Goal: Task Accomplishment & Management: Complete application form

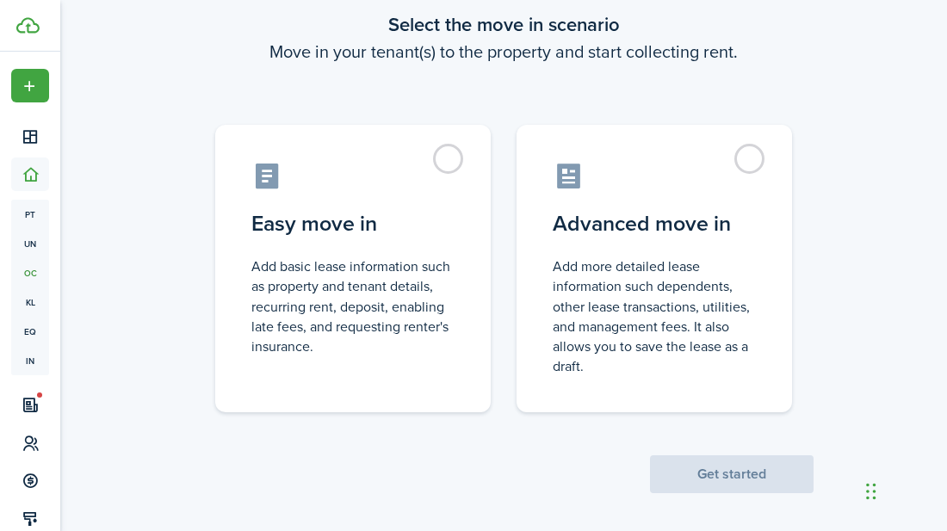
scroll to position [108, 0]
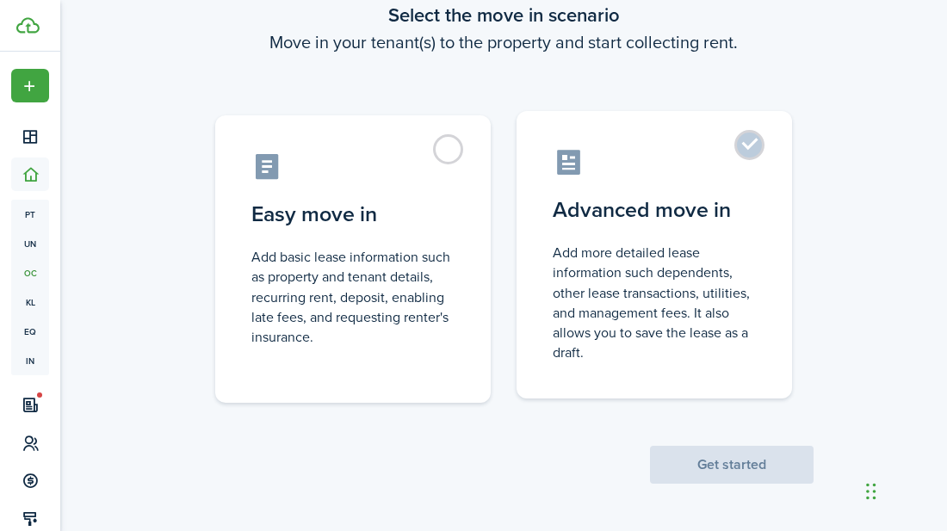
click at [754, 150] on label "Advanced move in Add more detailed lease information such dependents, other lea…" at bounding box center [653, 254] width 275 height 287
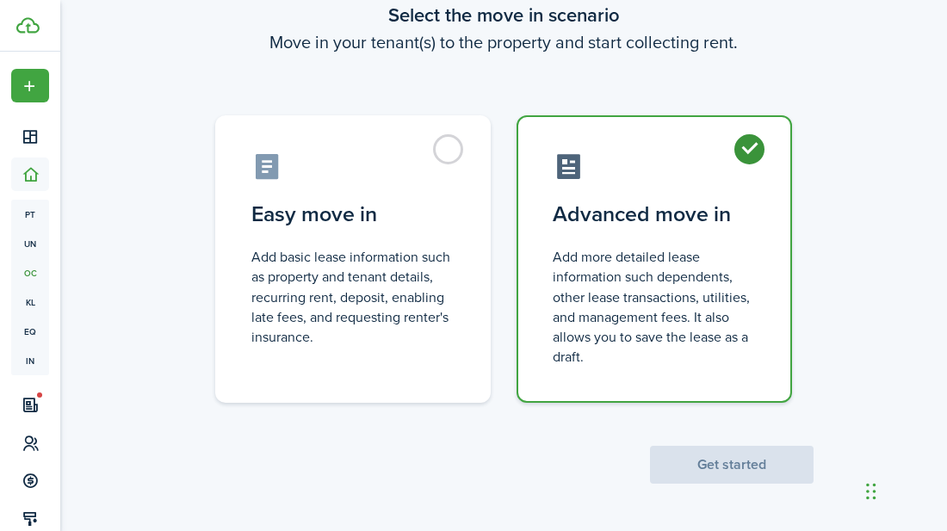
radio input "true"
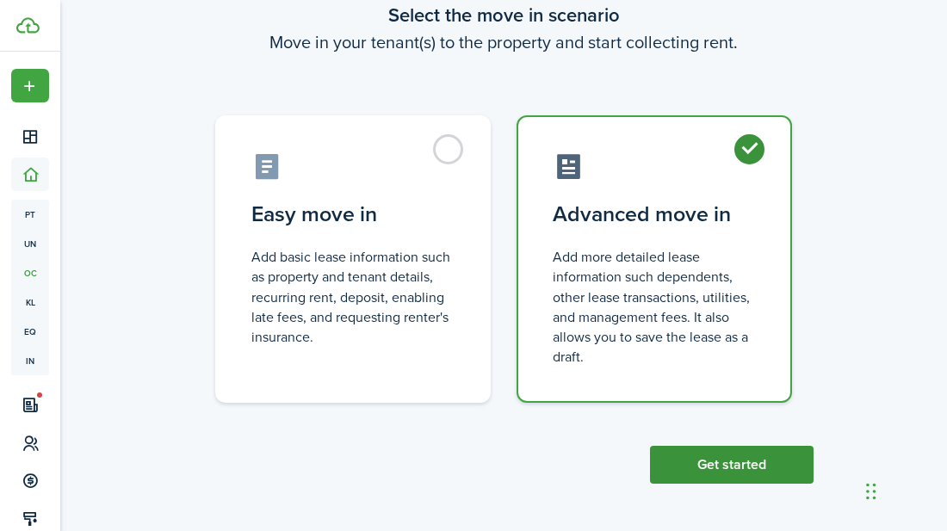
click at [716, 461] on button "Get started" at bounding box center [731, 465] width 163 height 38
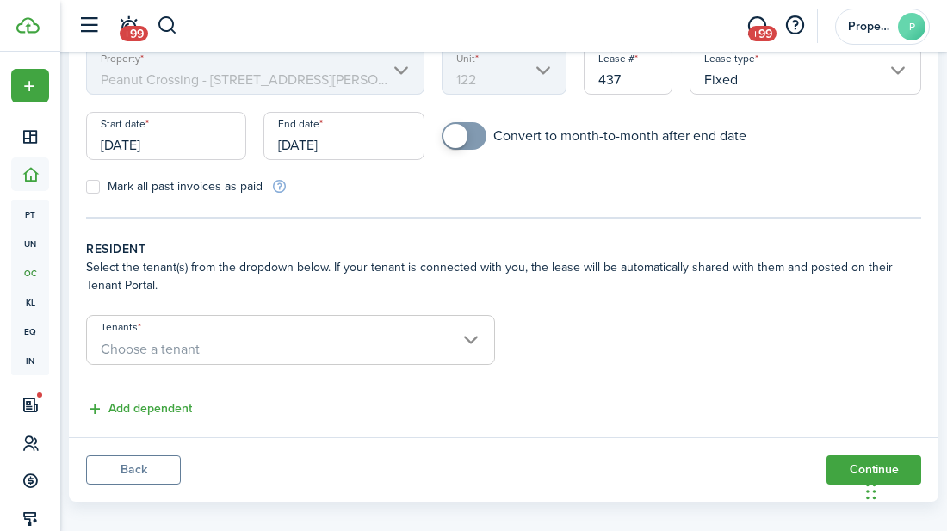
scroll to position [200, 0]
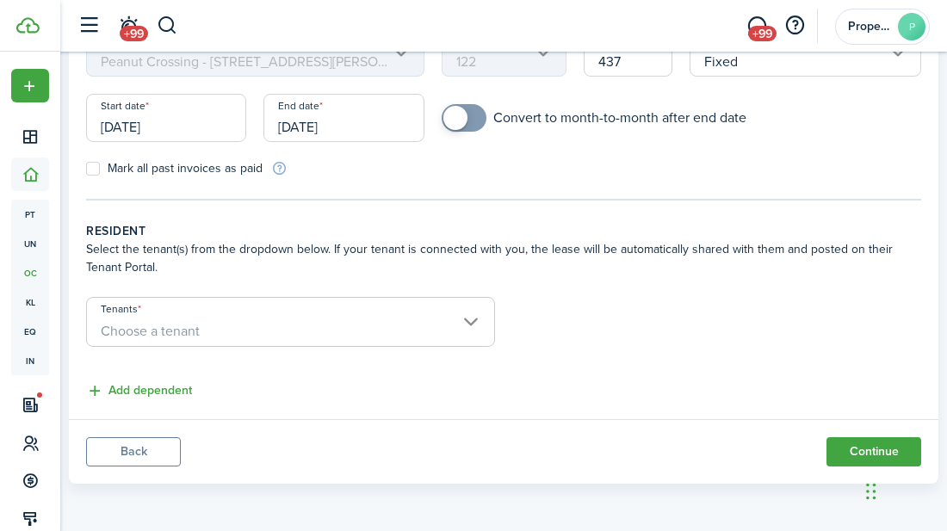
click at [137, 453] on button "Back" at bounding box center [133, 451] width 95 height 29
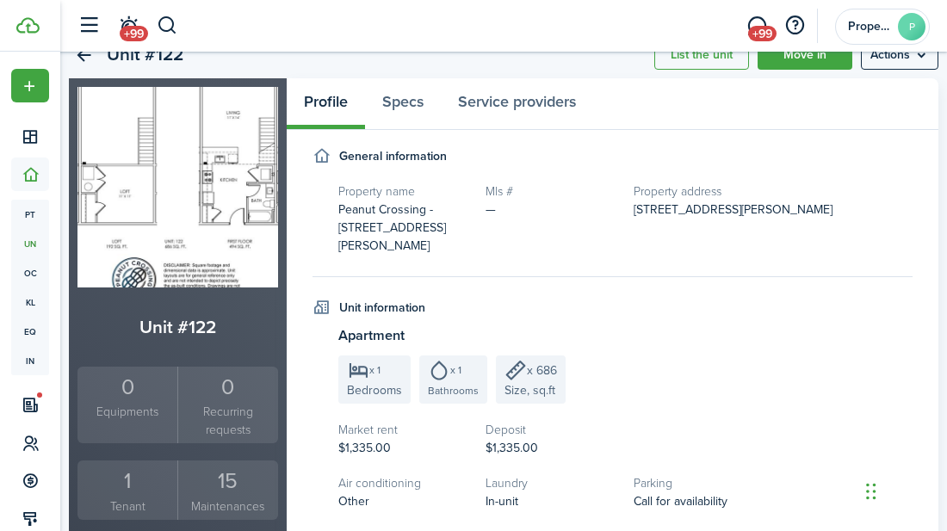
scroll to position [76, 0]
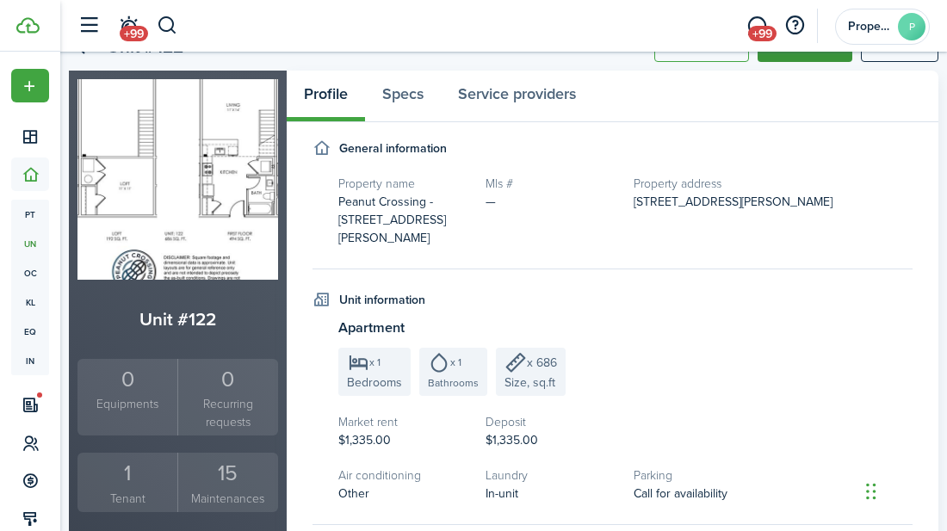
click at [808, 57] on link "Move in" at bounding box center [804, 47] width 95 height 29
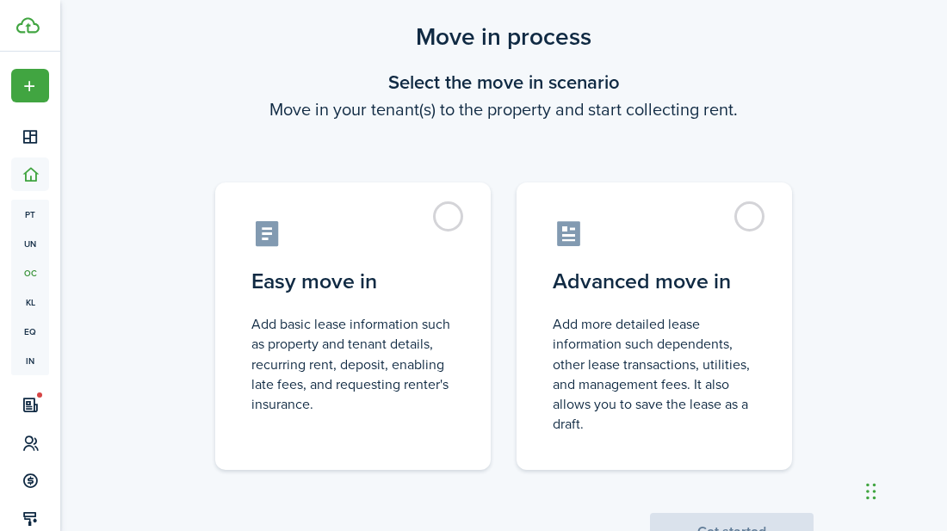
scroll to position [34, 0]
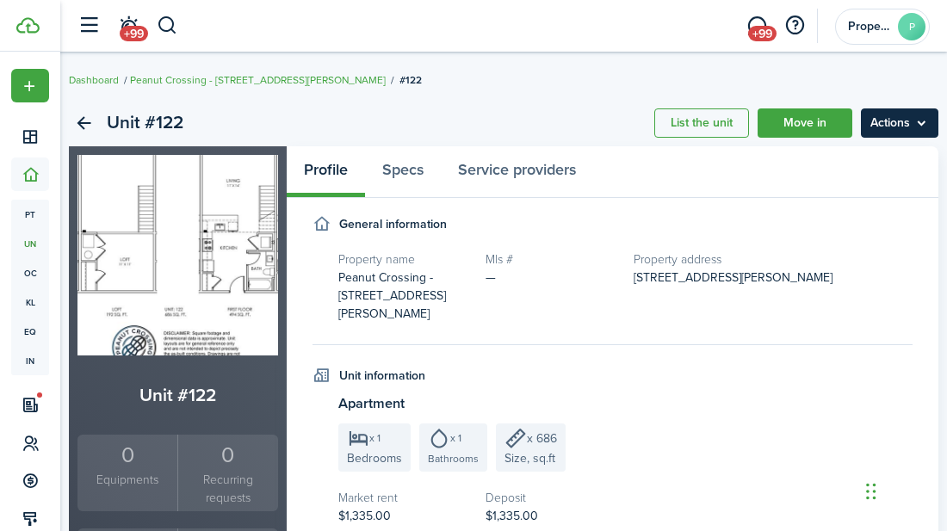
click at [937, 126] on menu-btn "Actions" at bounding box center [898, 122] width 77 height 29
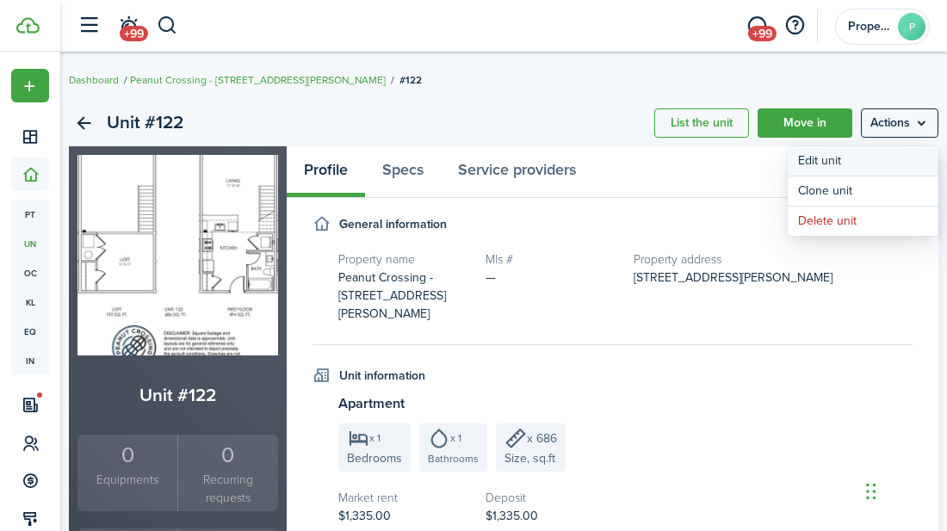
click at [836, 163] on link "Edit unit" at bounding box center [862, 160] width 151 height 29
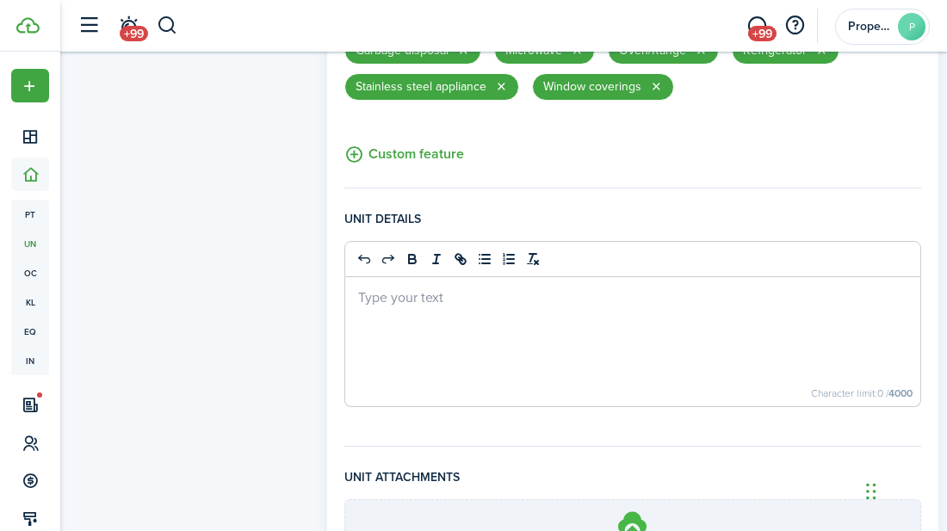
scroll to position [903, 0]
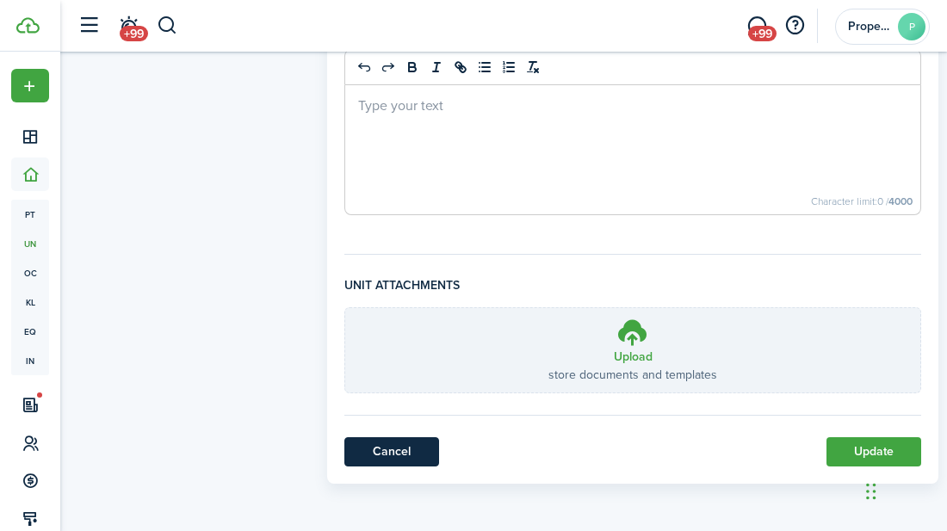
click at [402, 458] on link "Cancel" at bounding box center [391, 451] width 95 height 29
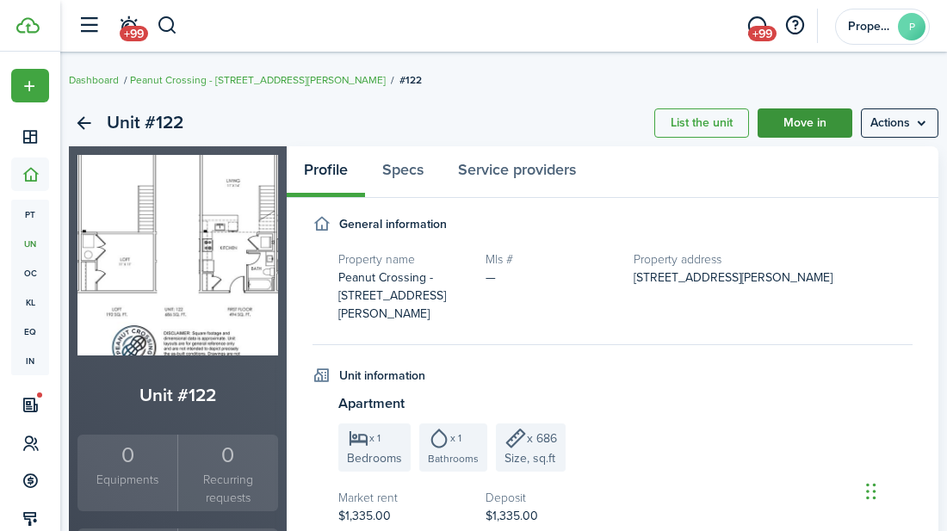
click at [820, 135] on link "Move in" at bounding box center [804, 122] width 95 height 29
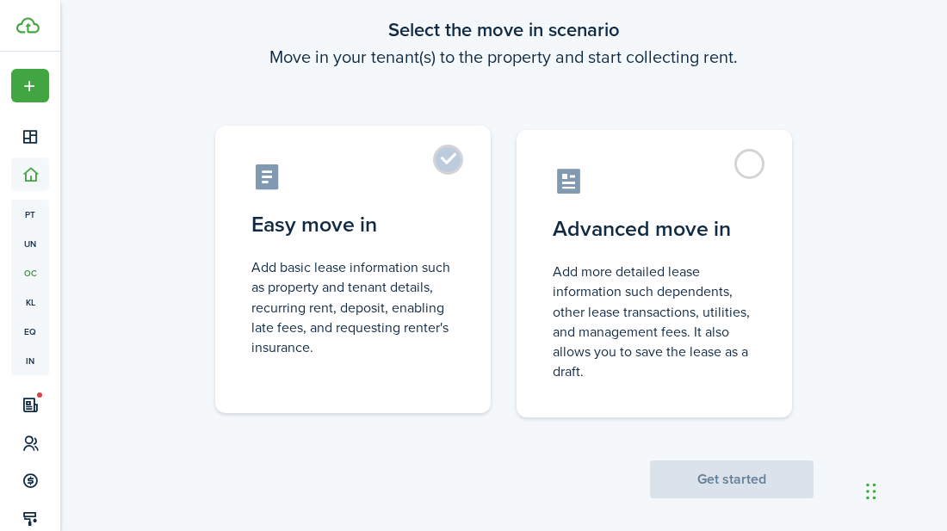
scroll to position [96, 0]
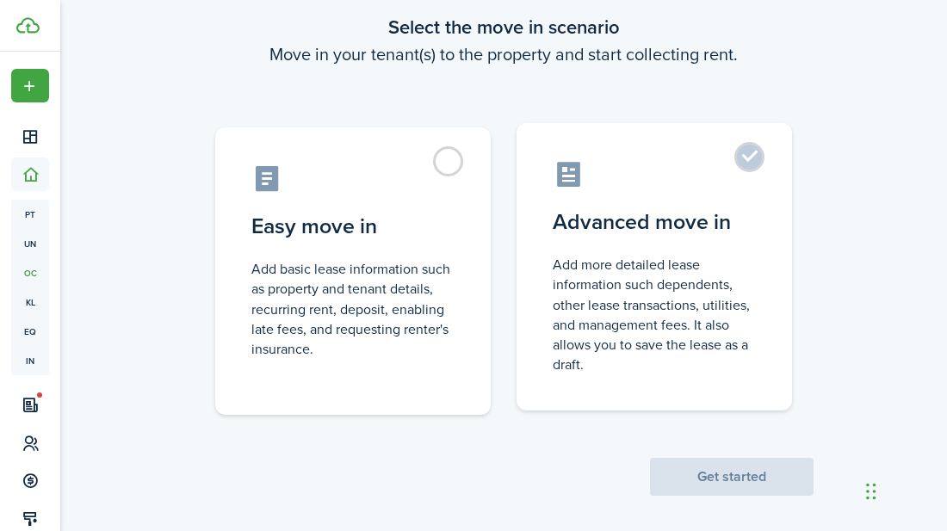
click at [743, 162] on label "Advanced move in Add more detailed lease information such dependents, other lea…" at bounding box center [653, 266] width 275 height 287
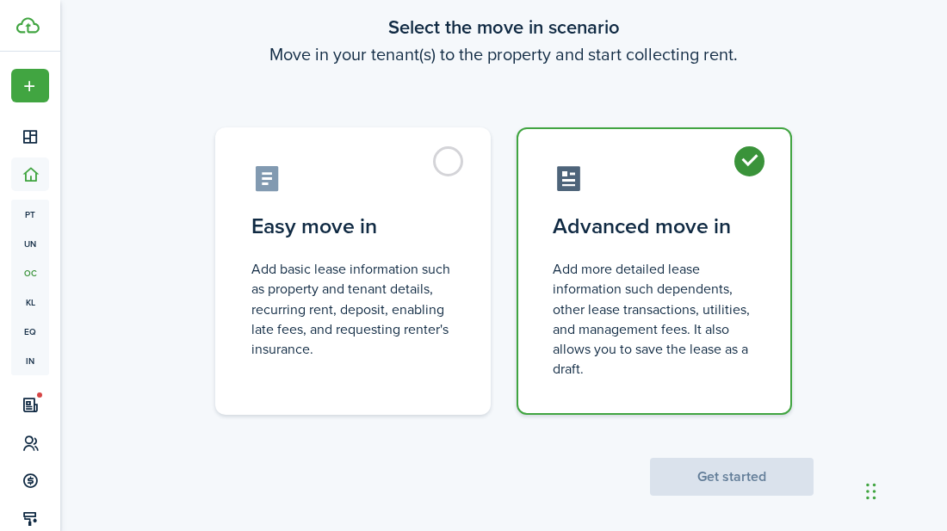
radio input "true"
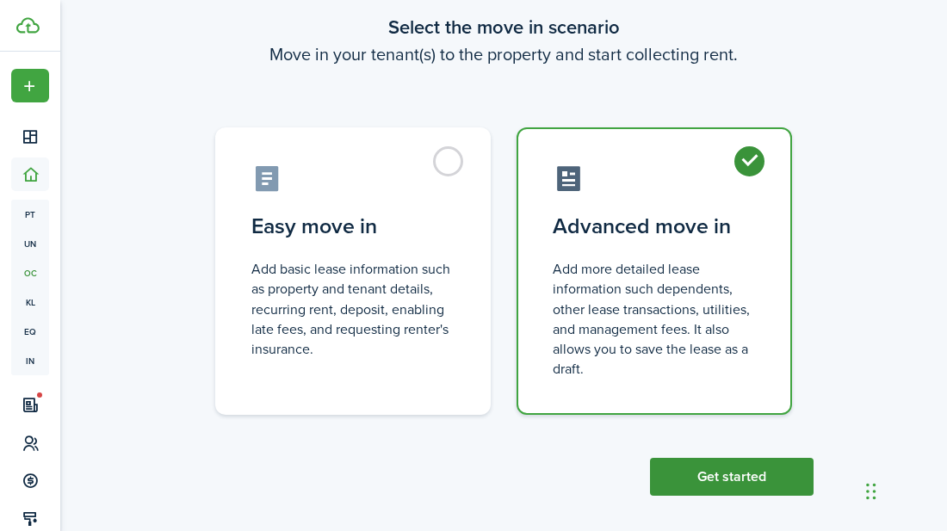
click at [739, 479] on button "Get started" at bounding box center [731, 477] width 163 height 38
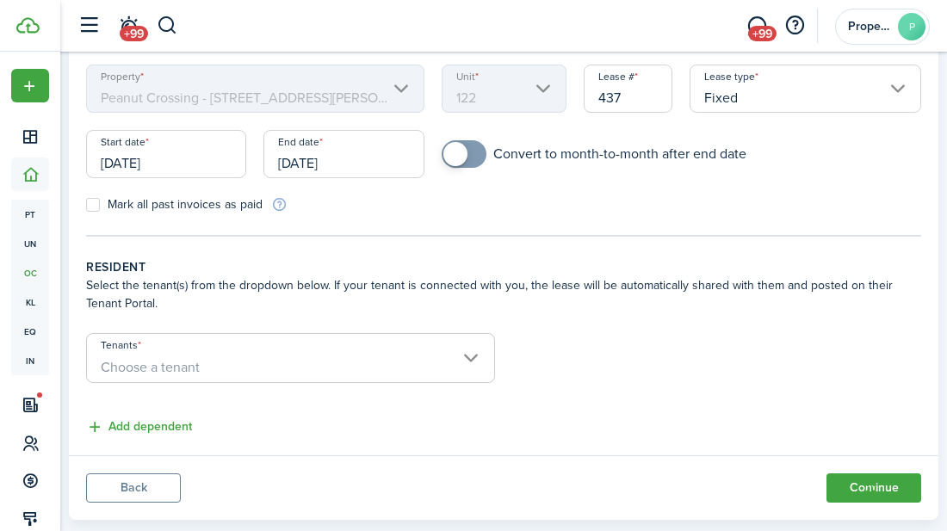
scroll to position [165, 0]
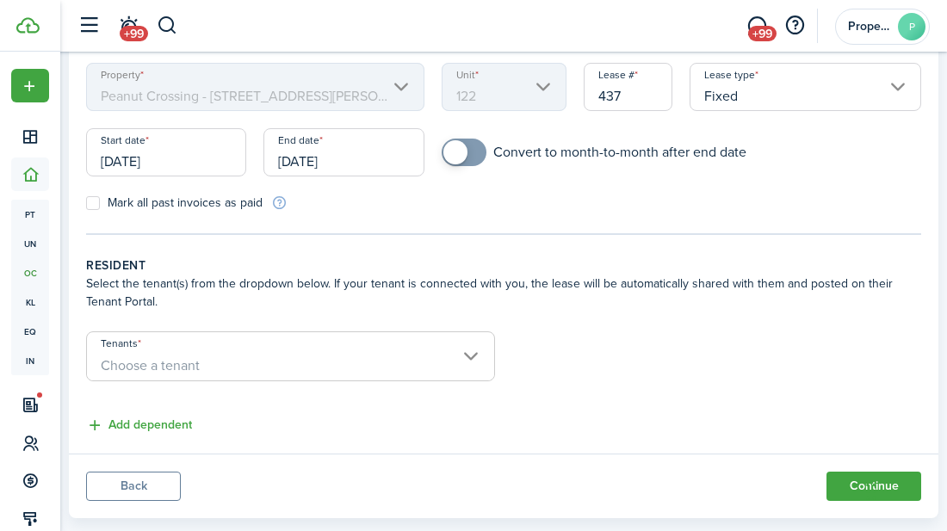
click at [468, 361] on span "Choose a tenant" at bounding box center [290, 365] width 407 height 29
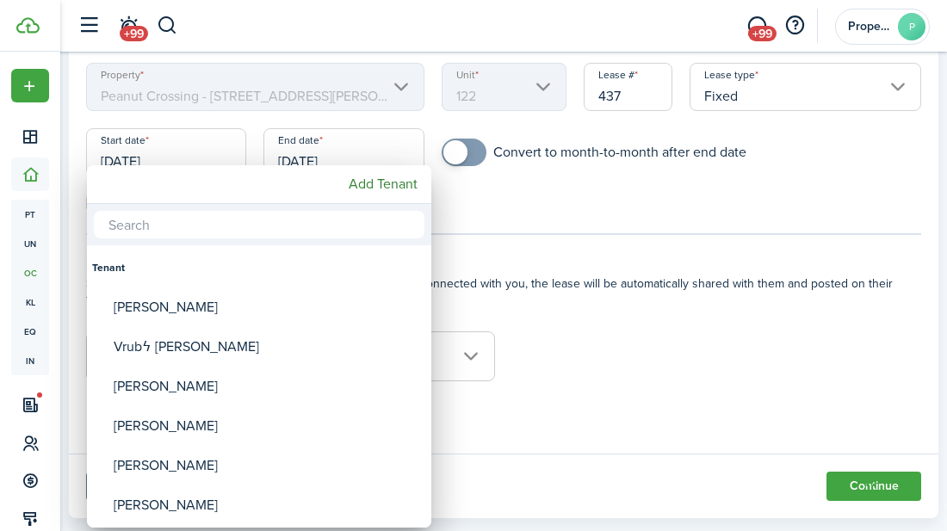
click at [608, 422] on div at bounding box center [473, 265] width 1222 height 806
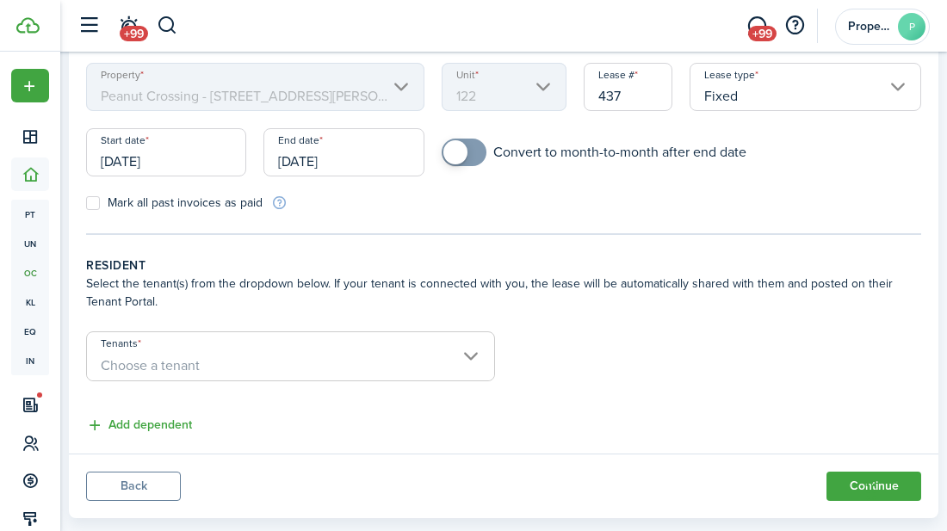
click at [462, 360] on span "Choose a tenant" at bounding box center [290, 365] width 407 height 29
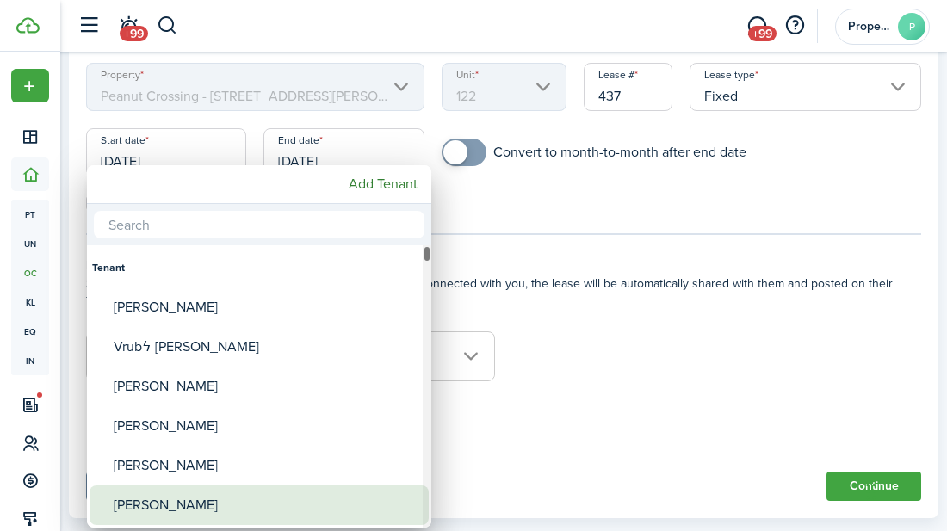
click at [205, 500] on div "[PERSON_NAME]" at bounding box center [266, 505] width 305 height 40
type input "[PERSON_NAME]"
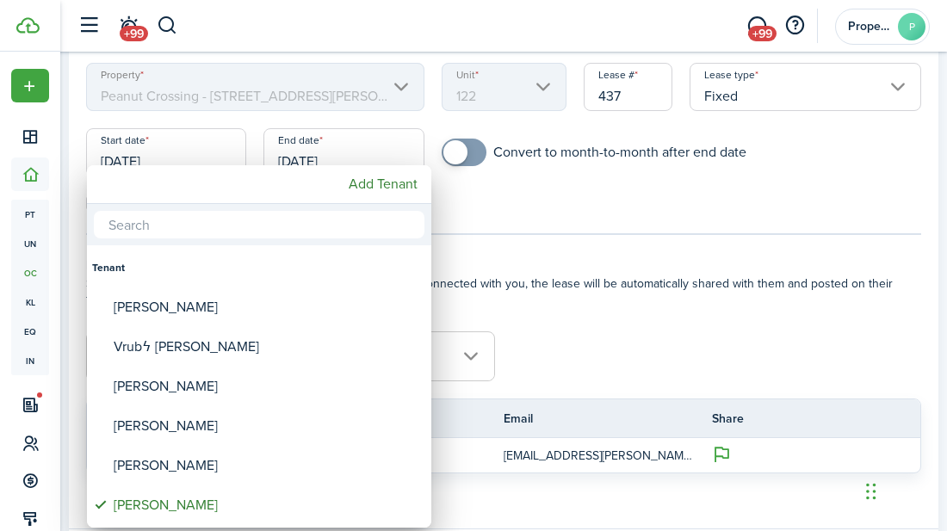
click at [623, 364] on div at bounding box center [473, 265] width 1222 height 806
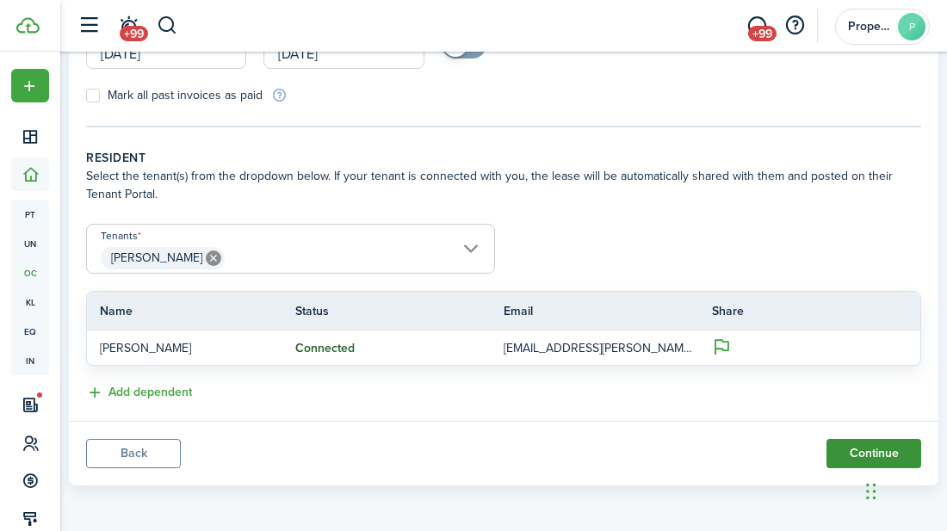
scroll to position [274, 0]
click at [854, 453] on button "Continue" at bounding box center [873, 451] width 95 height 29
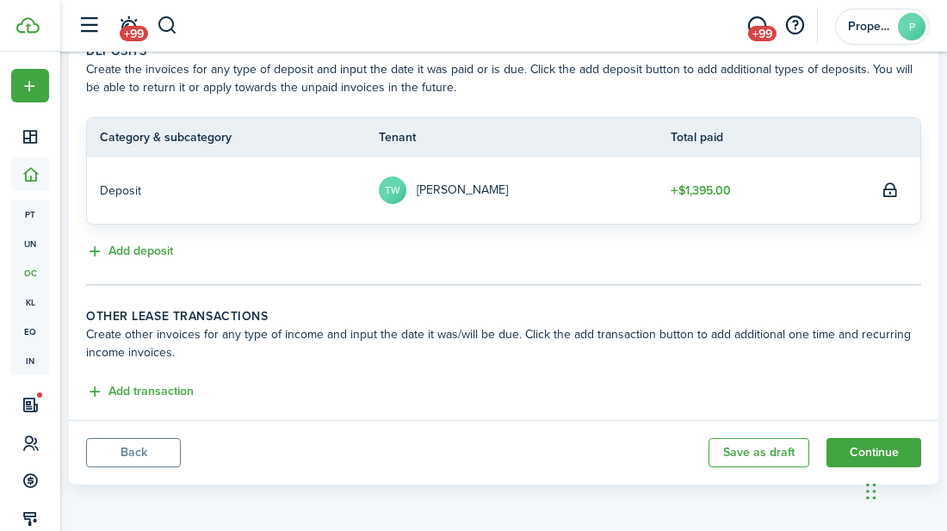
scroll to position [398, 0]
click at [855, 449] on button "Continue" at bounding box center [873, 451] width 95 height 29
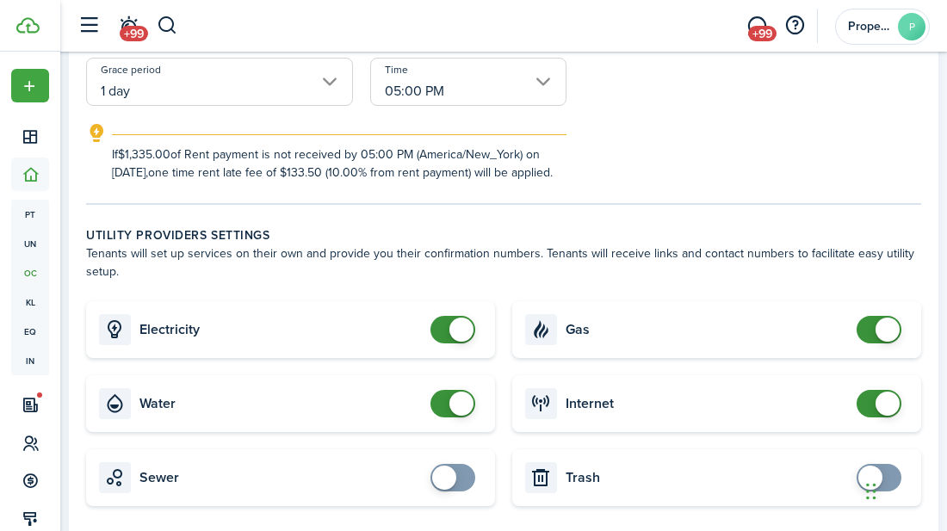
scroll to position [450, 0]
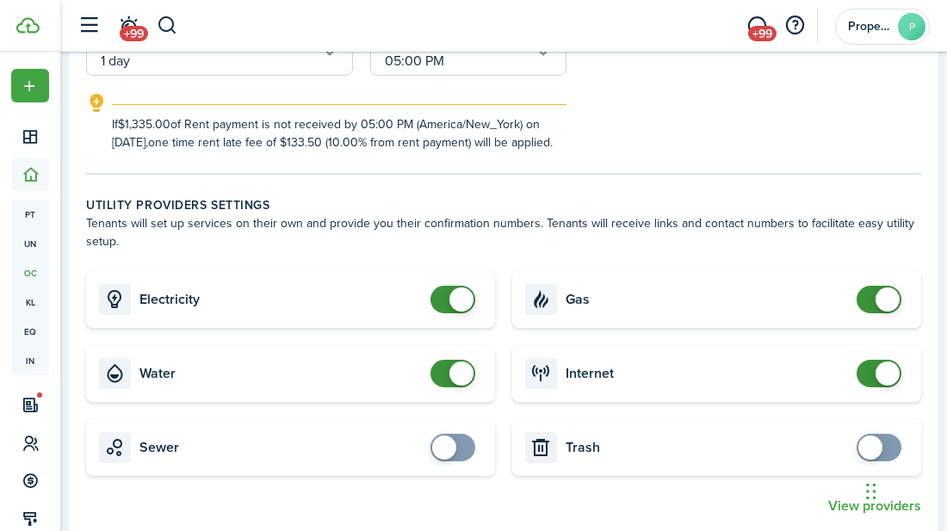
checkbox input "false"
click at [870, 313] on span at bounding box center [878, 300] width 17 height 28
click at [870, 387] on span at bounding box center [878, 374] width 17 height 28
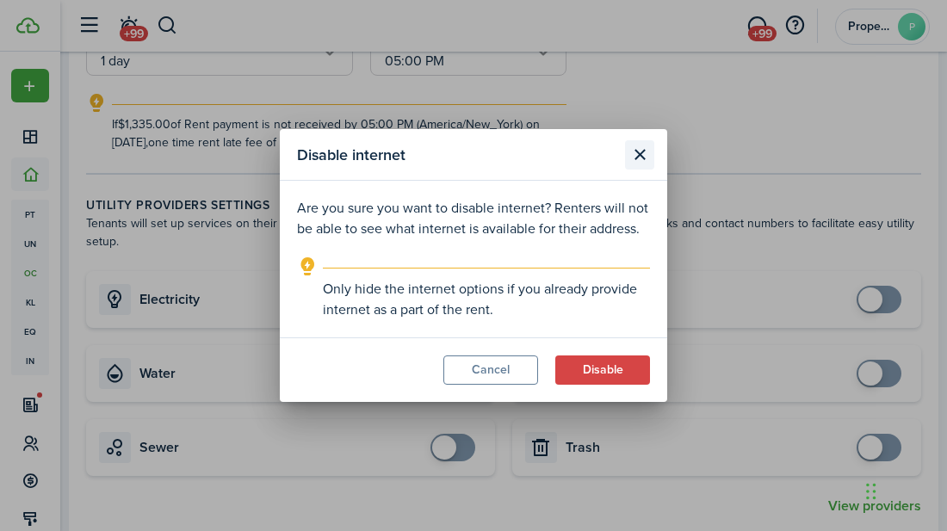
click at [645, 148] on button "Close modal" at bounding box center [639, 154] width 29 height 29
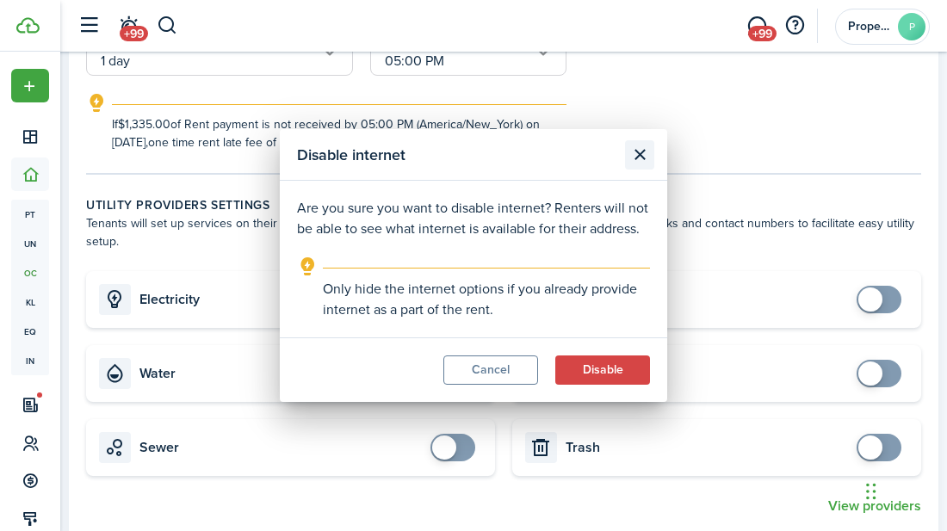
checkbox input "true"
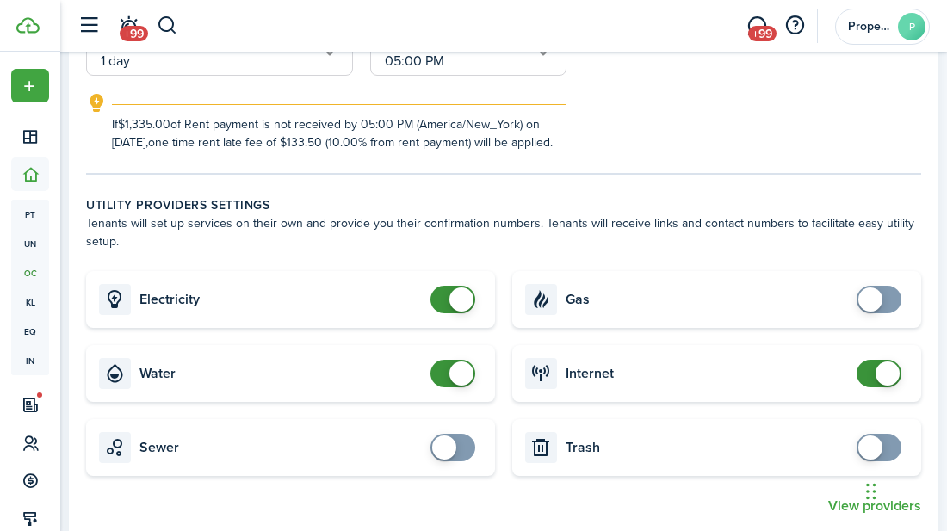
checkbox input "false"
click at [444, 387] on span at bounding box center [452, 374] width 17 height 28
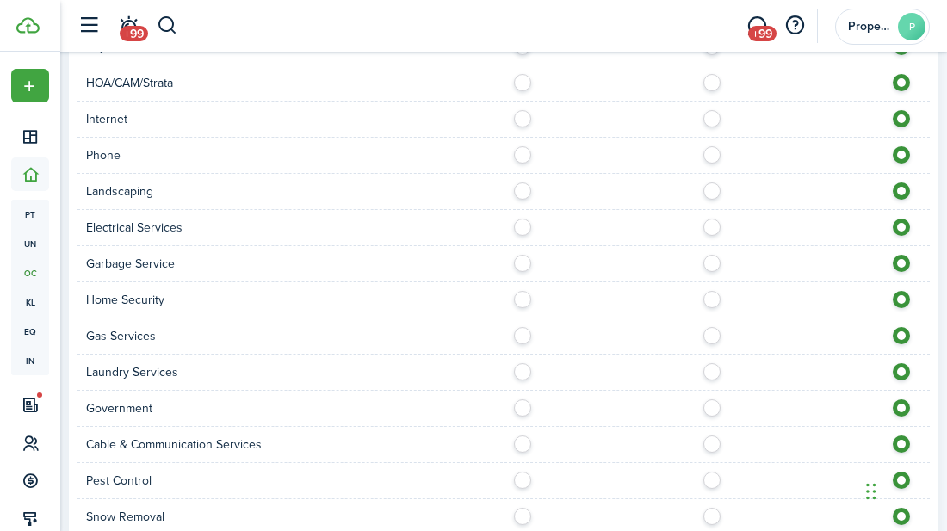
scroll to position [1439, 0]
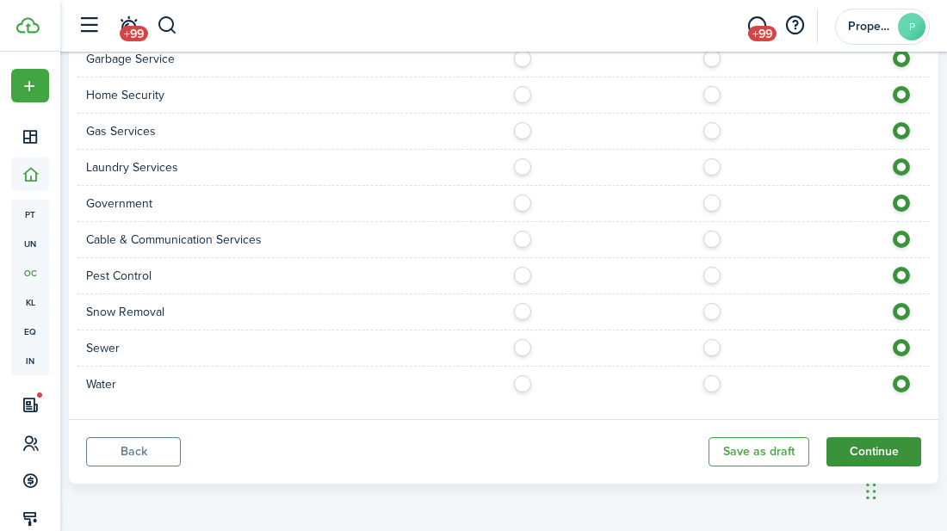
click at [854, 447] on button "Continue" at bounding box center [873, 451] width 95 height 29
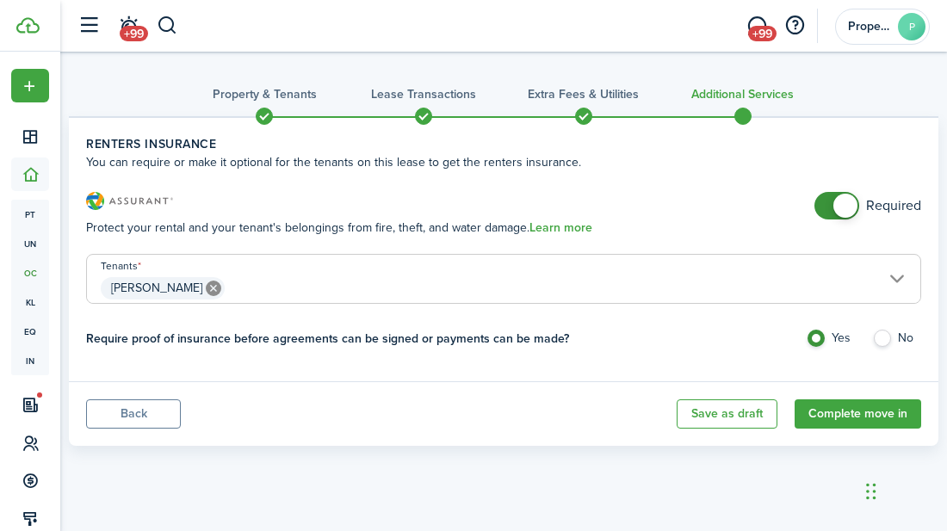
click at [124, 422] on button "Back" at bounding box center [133, 413] width 95 height 29
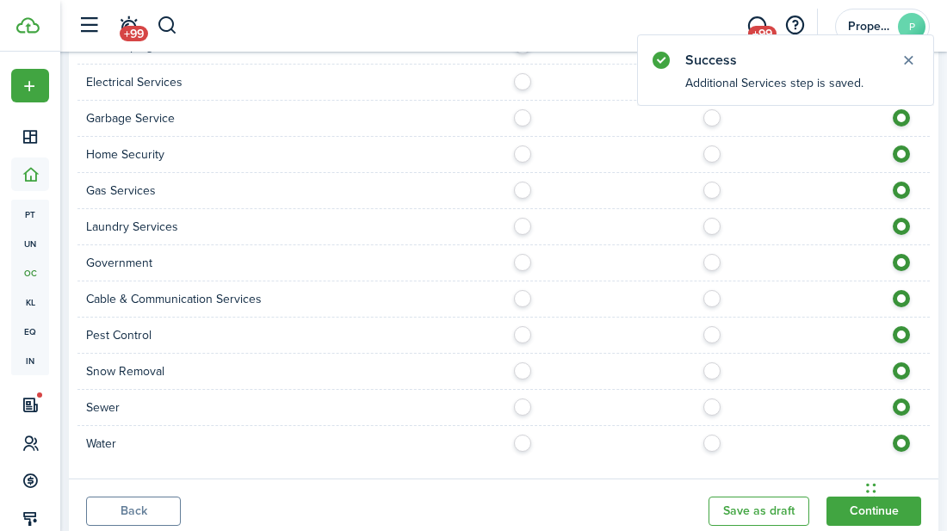
scroll to position [1439, 0]
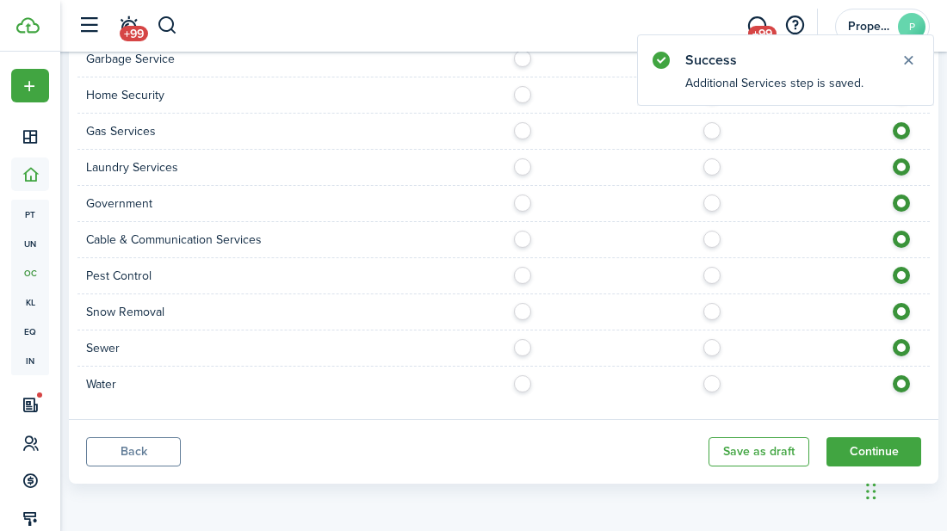
click at [92, 459] on button "Back" at bounding box center [133, 451] width 95 height 29
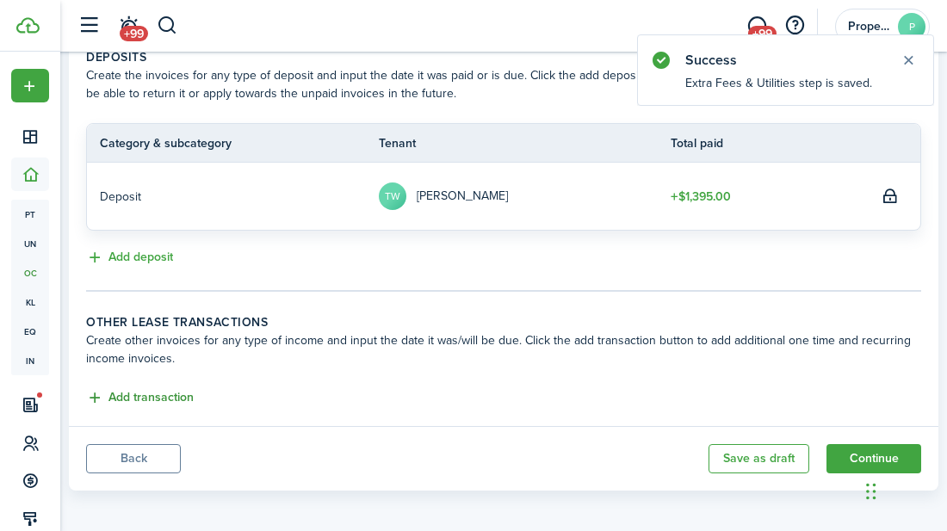
scroll to position [398, 0]
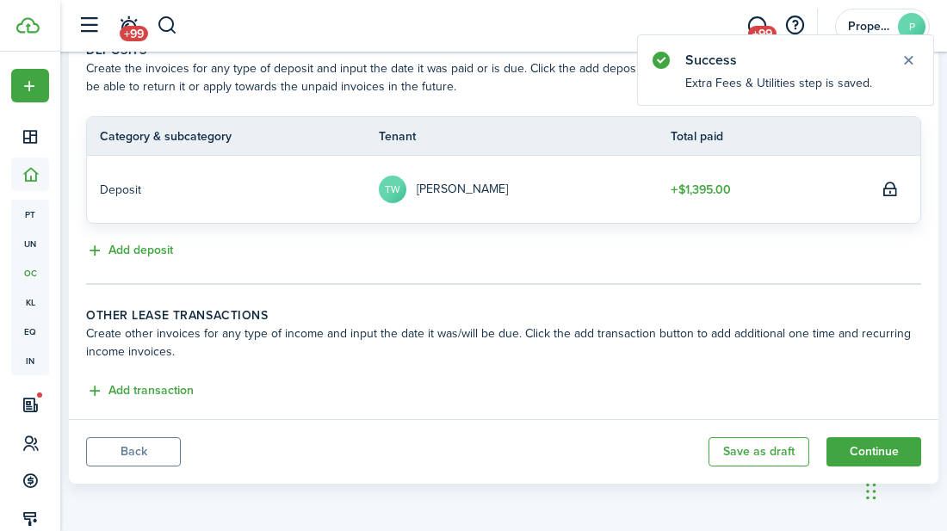
click at [129, 458] on button "Back" at bounding box center [133, 451] width 95 height 29
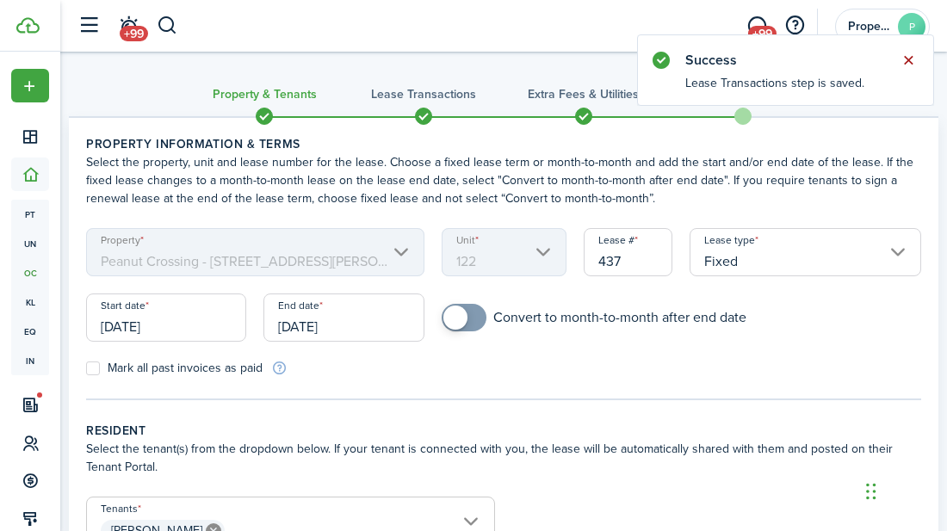
click at [910, 64] on button "Close notify" at bounding box center [908, 60] width 24 height 24
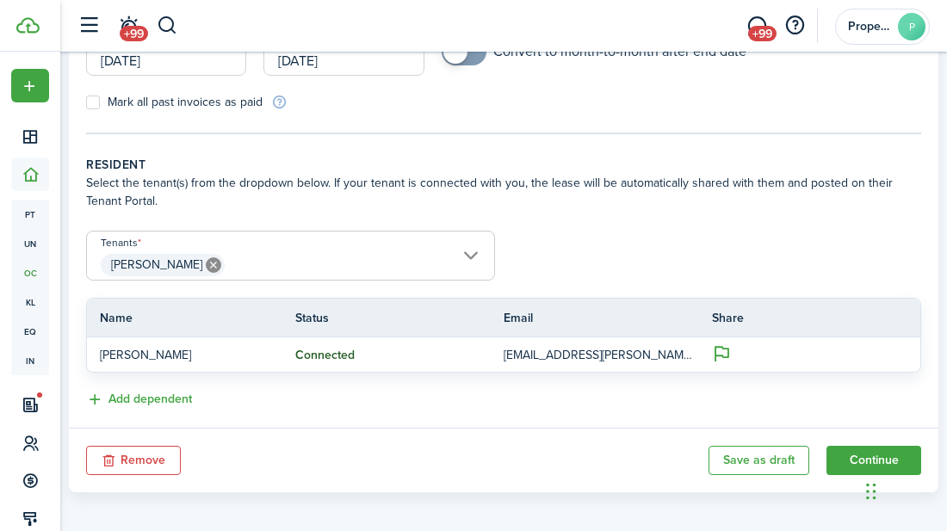
scroll to position [274, 0]
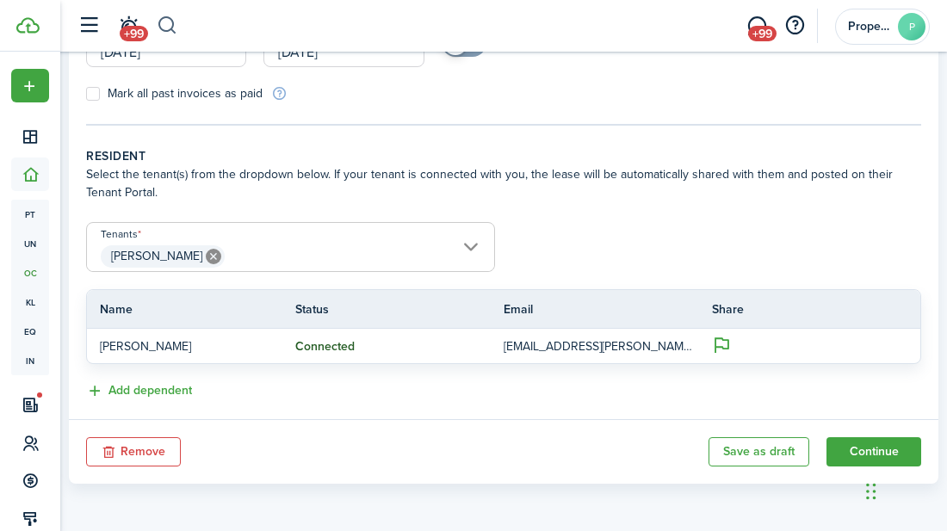
click at [166, 27] on button "button" at bounding box center [168, 25] width 22 height 29
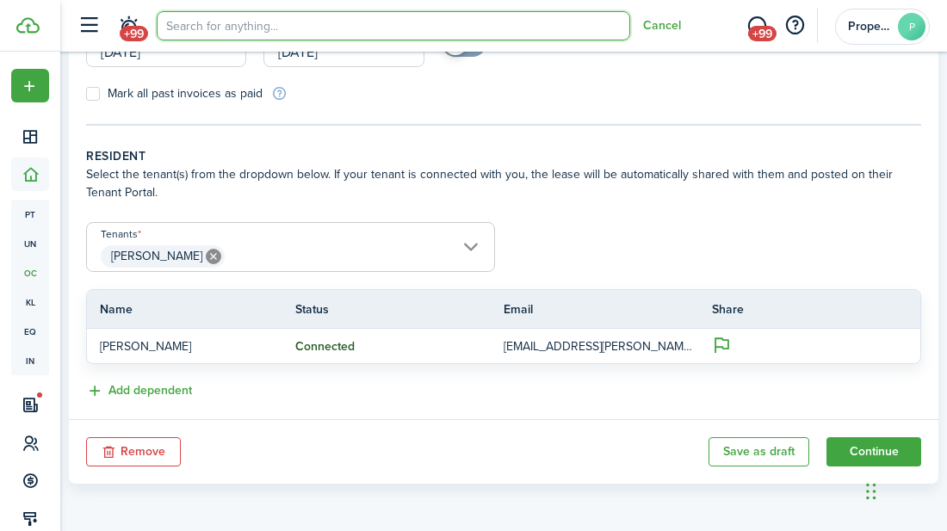
scroll to position [0, 0]
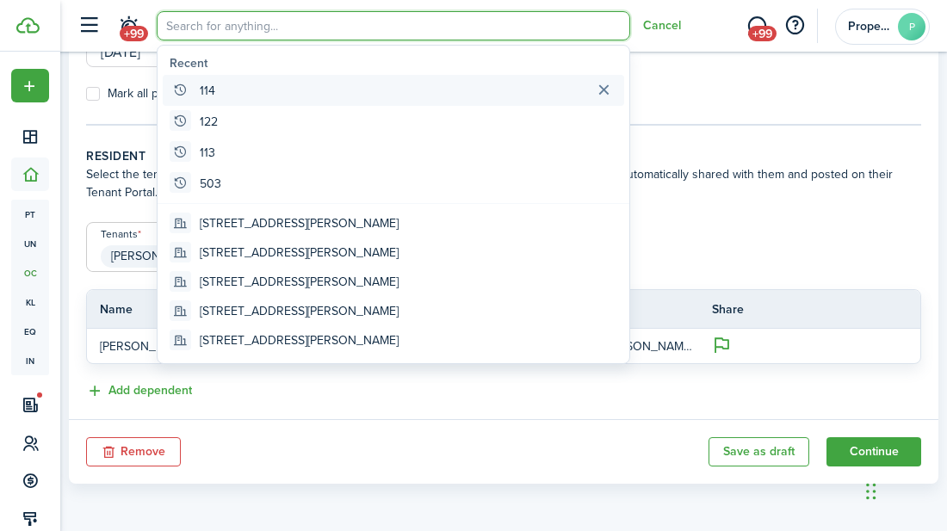
click at [202, 102] on global-search-item "114" at bounding box center [393, 90] width 461 height 31
type input "114"
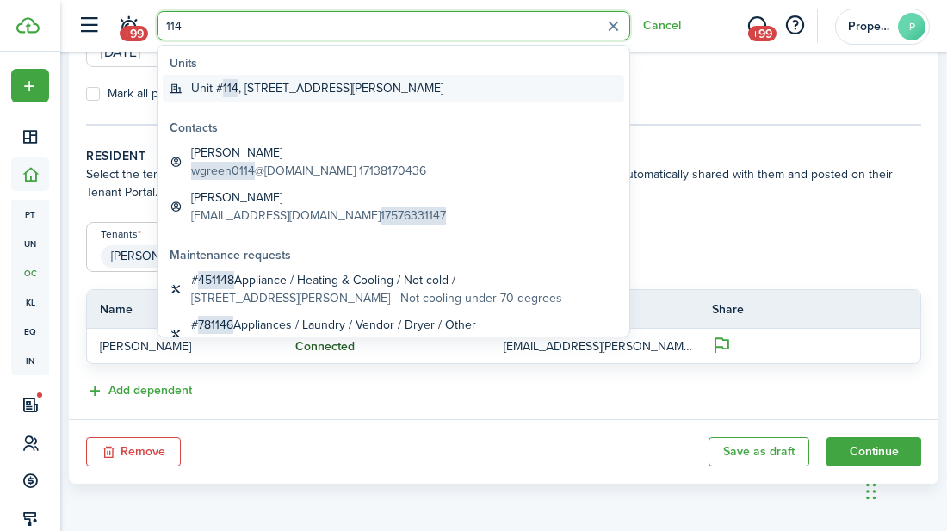
click at [213, 89] on global-search-item-title "[STREET_ADDRESS][PERSON_NAME]" at bounding box center [317, 88] width 252 height 18
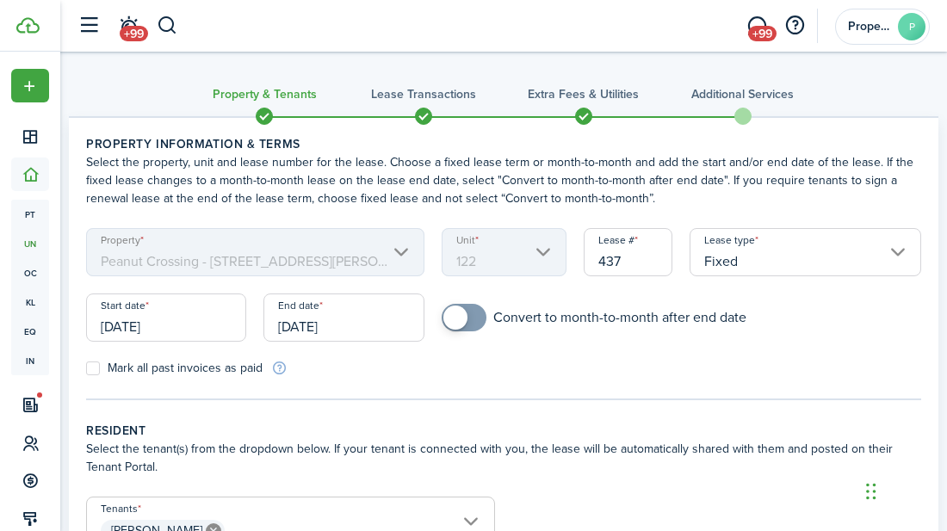
scroll to position [274, 0]
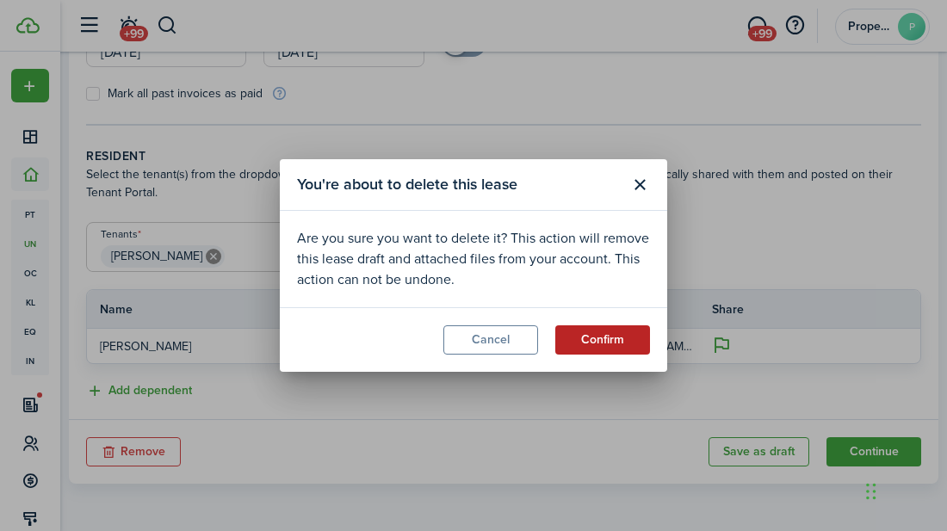
click at [616, 344] on button "Confirm" at bounding box center [602, 339] width 95 height 29
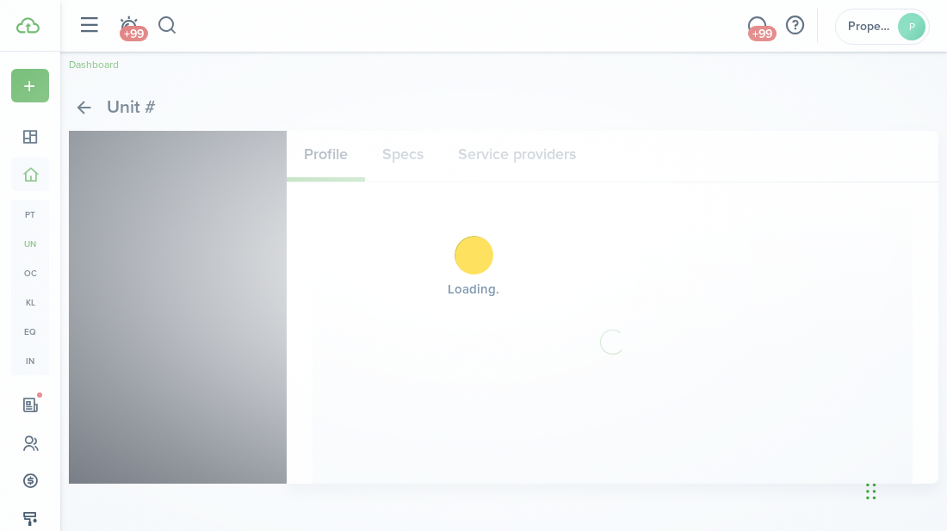
scroll to position [0, 0]
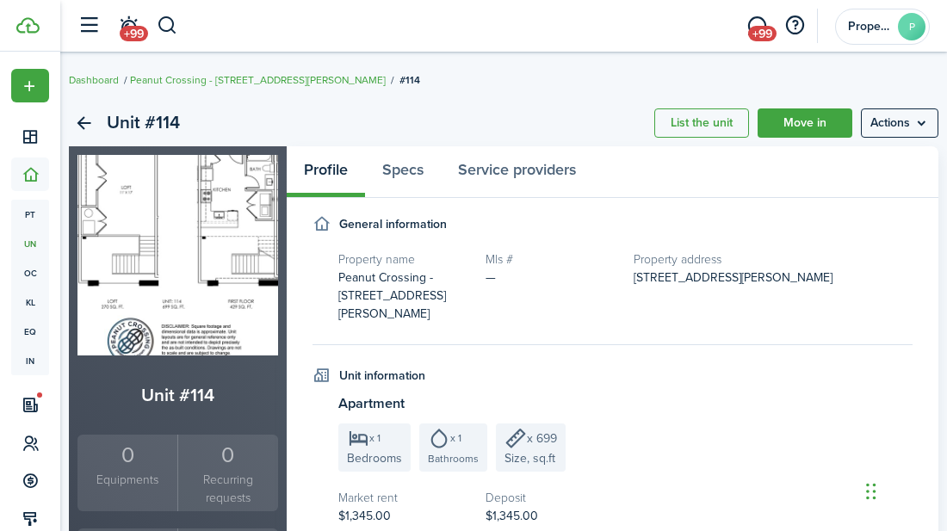
click at [144, 392] on h2 "Unit #114" at bounding box center [177, 395] width 200 height 28
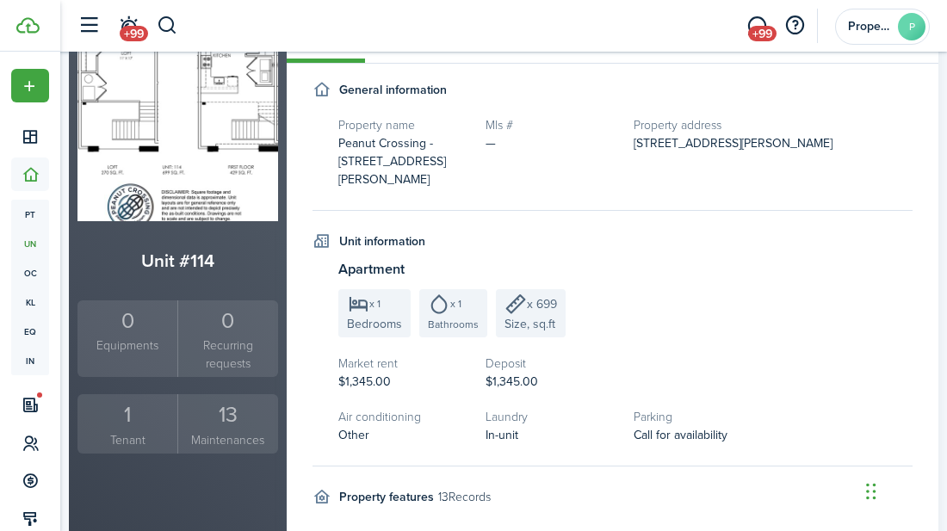
scroll to position [160, 0]
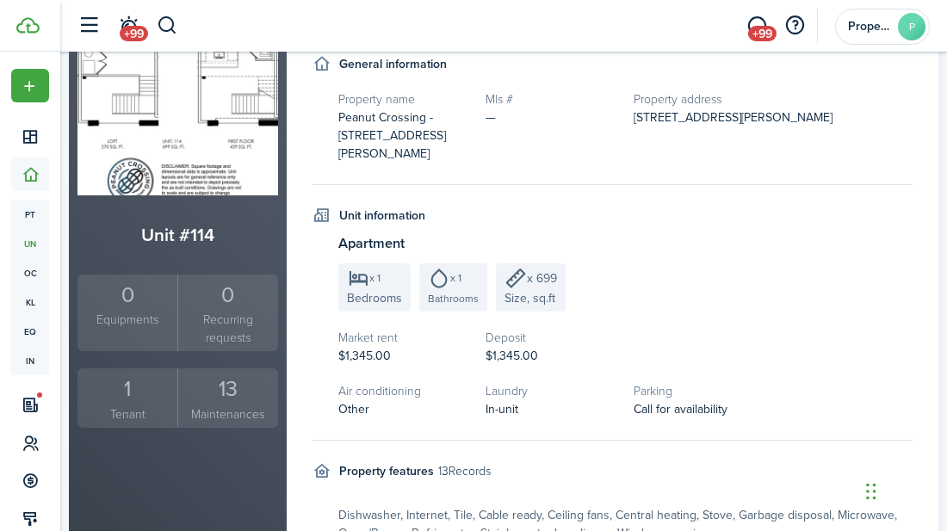
click at [124, 402] on div "1" at bounding box center [127, 389] width 91 height 33
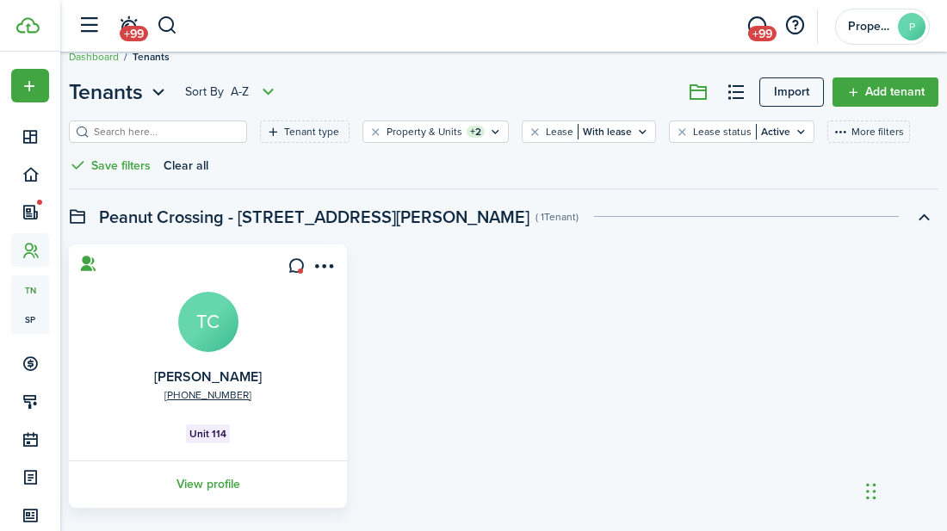
scroll to position [27, 0]
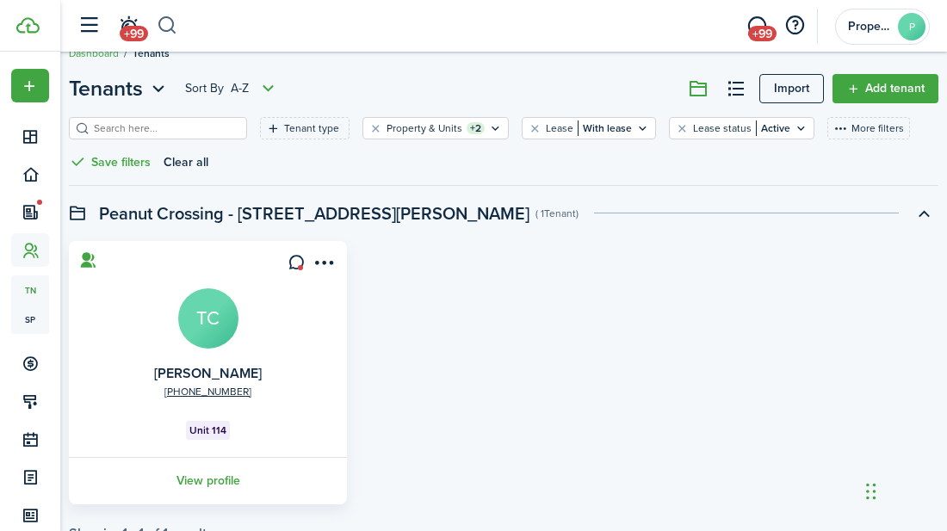
click at [157, 25] on button "button" at bounding box center [168, 25] width 22 height 29
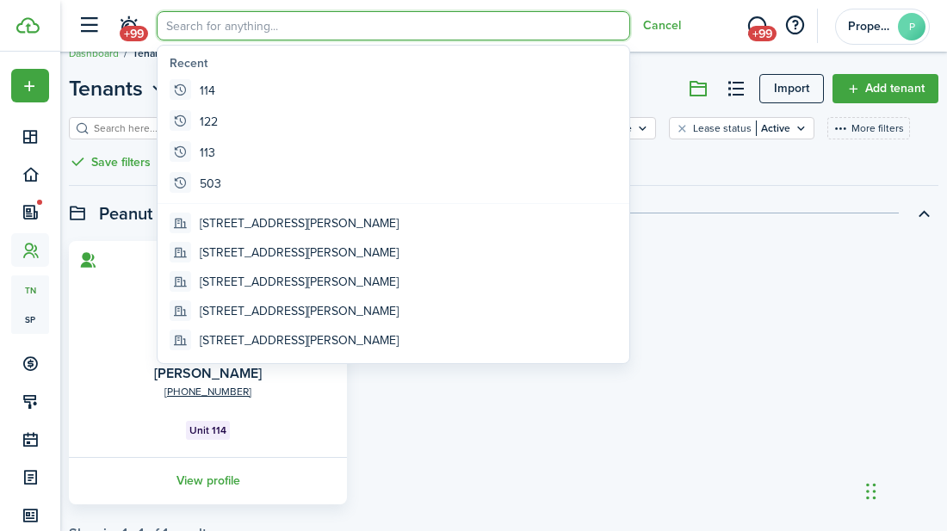
scroll to position [0, 0]
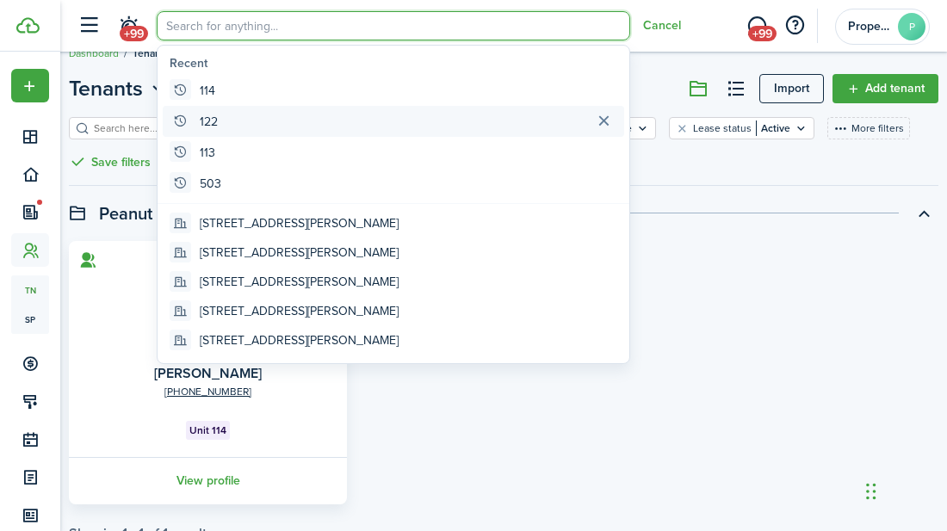
click at [213, 126] on global-search-item-title "122" at bounding box center [209, 122] width 18 height 18
type input "122"
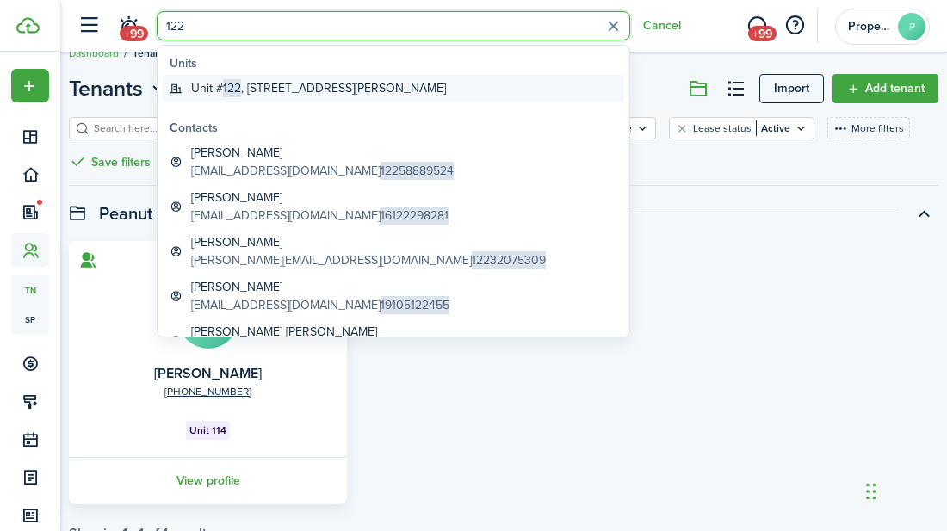
click at [201, 80] on global-search-item-title "[STREET_ADDRESS][PERSON_NAME]" at bounding box center [318, 88] width 255 height 18
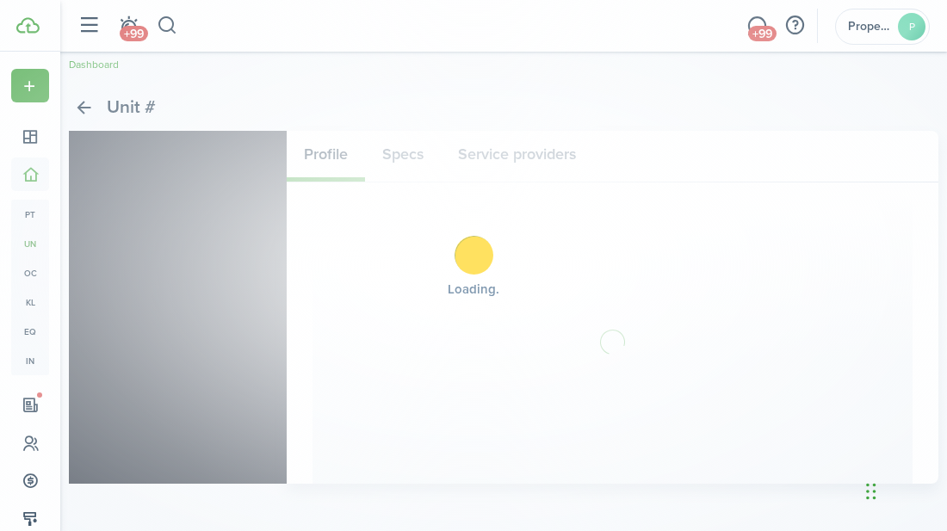
scroll to position [27, 0]
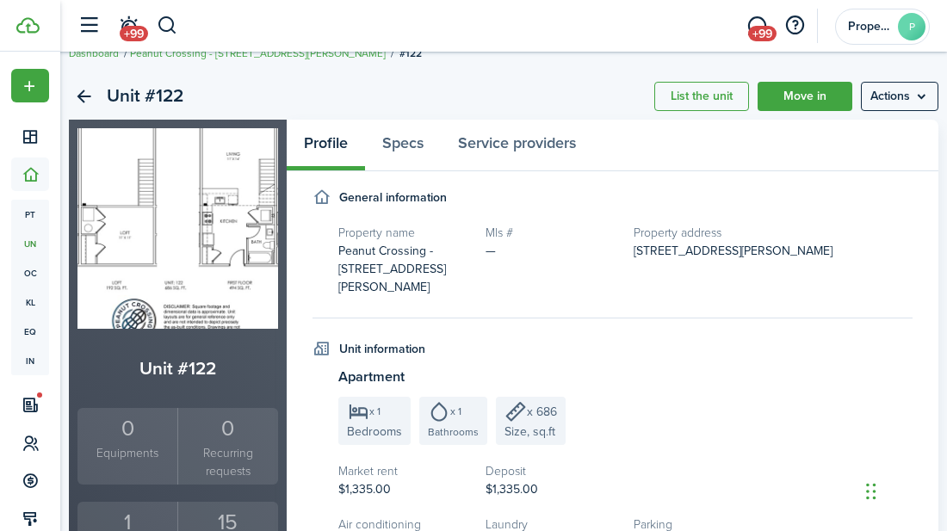
click at [139, 527] on div "1" at bounding box center [127, 522] width 91 height 33
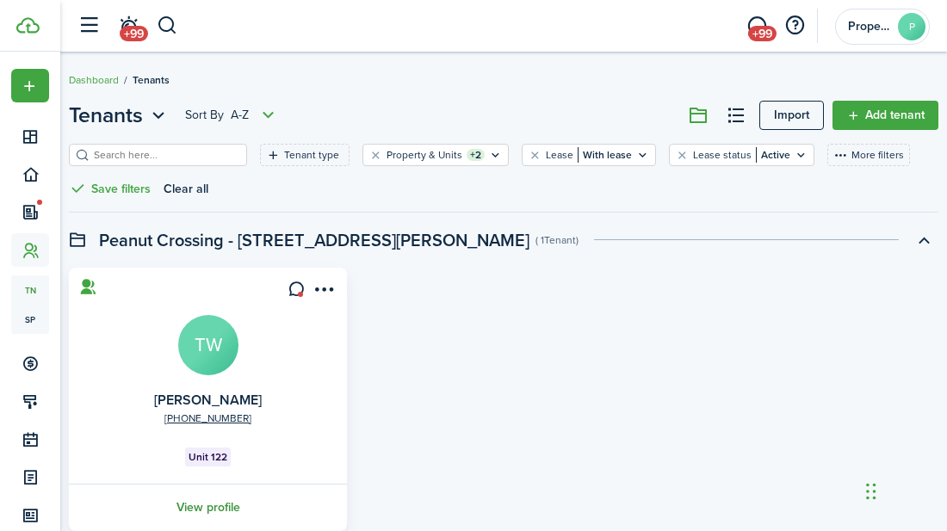
click at [213, 511] on link "View profile" at bounding box center [207, 507] width 283 height 47
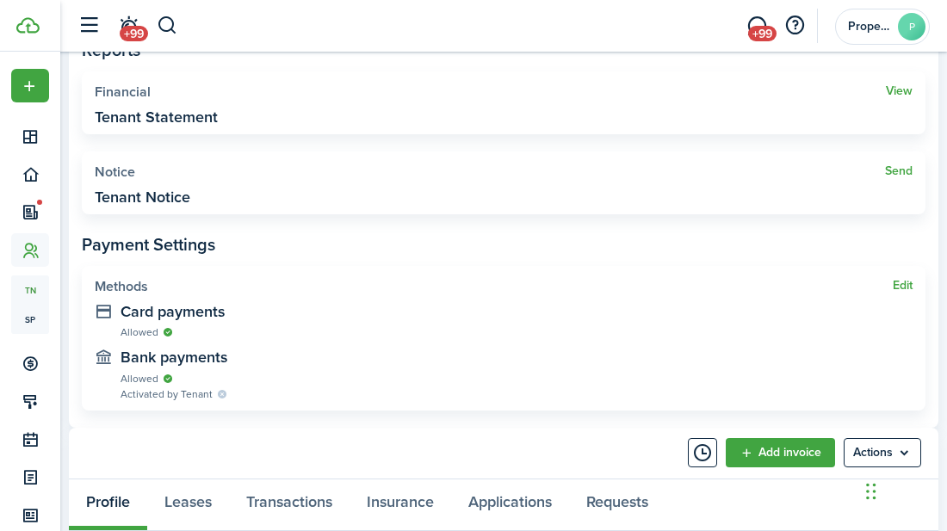
scroll to position [778, 0]
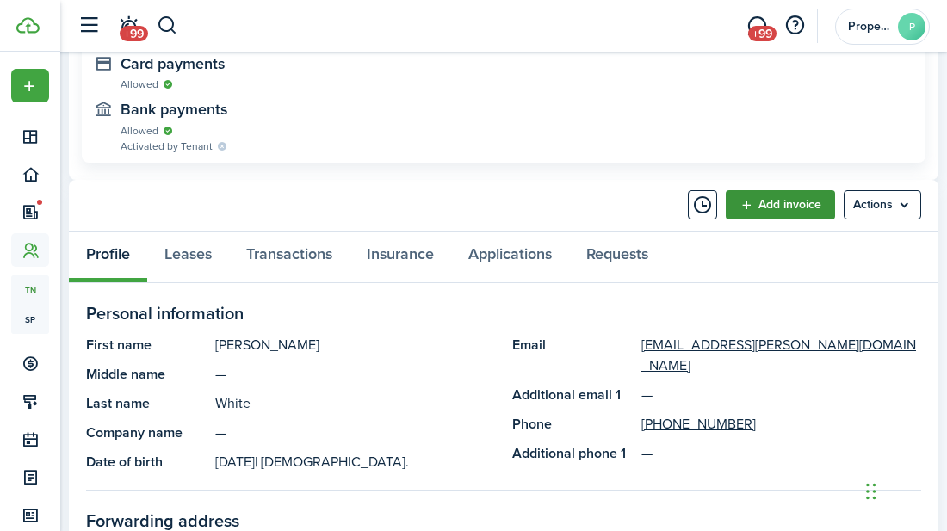
click at [757, 207] on link "Add invoice" at bounding box center [779, 204] width 109 height 29
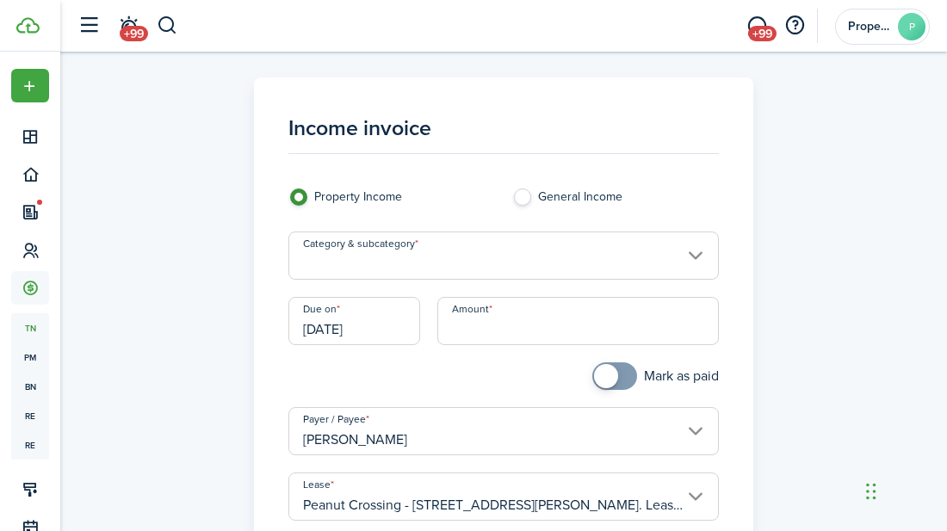
click at [704, 260] on input "Category & subcategory" at bounding box center [503, 255] width 431 height 48
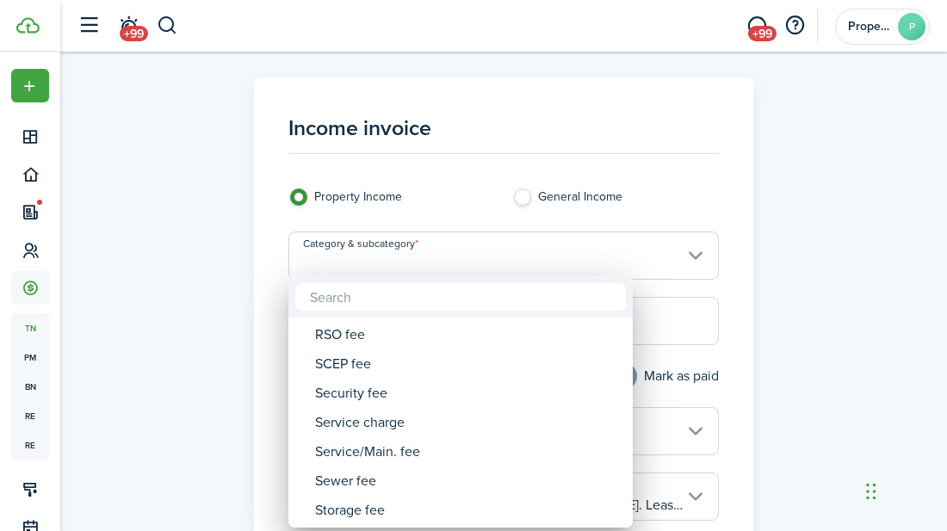
click at [808, 303] on div at bounding box center [473, 265] width 1222 height 806
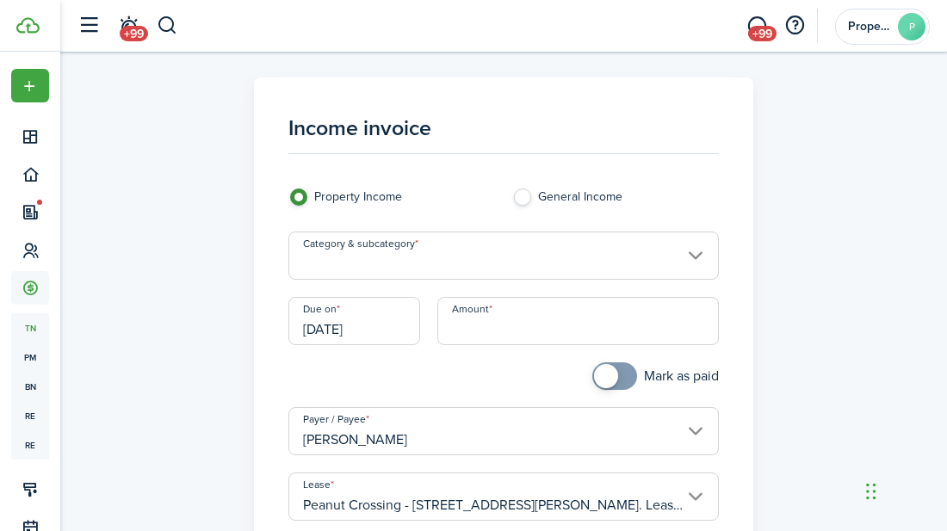
click at [697, 262] on input "Category & subcategory" at bounding box center [503, 255] width 431 height 48
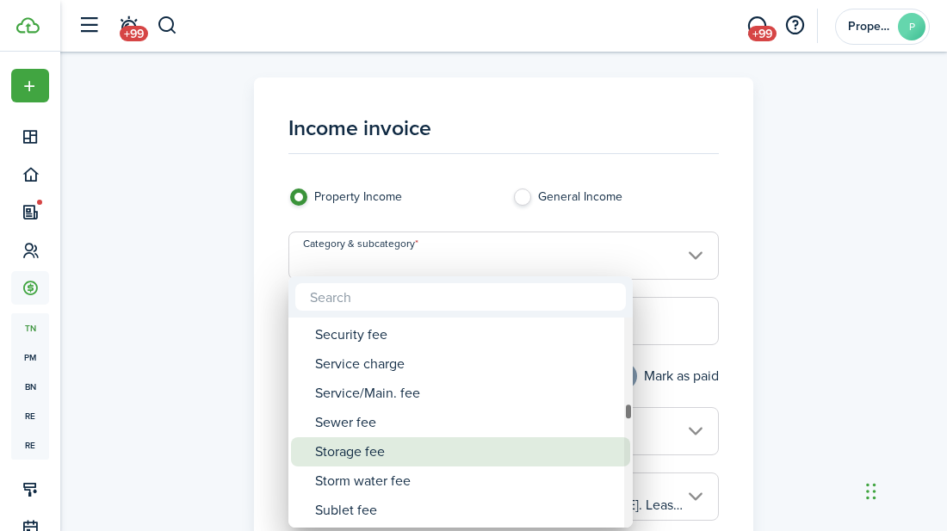
click at [366, 459] on div "Storage fee" at bounding box center [467, 451] width 305 height 29
type input "Tenant charges & fees / Storage fee"
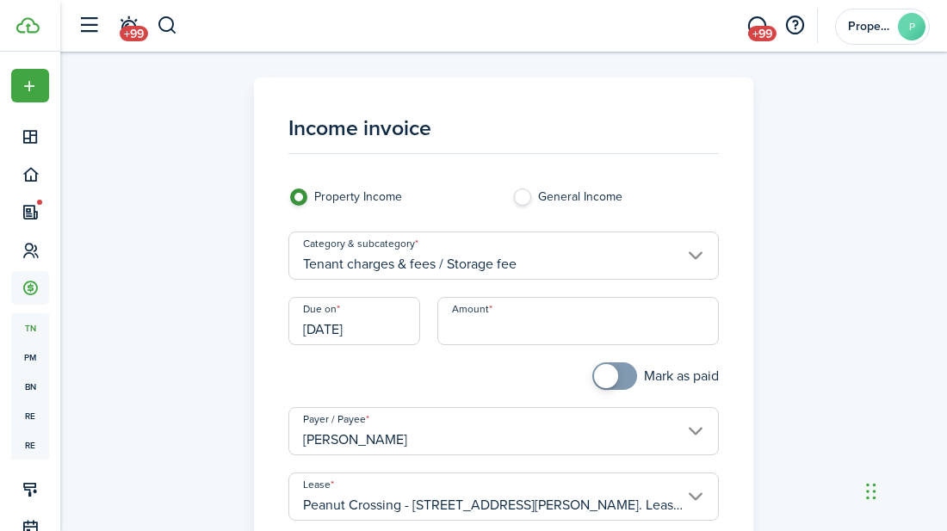
click at [544, 330] on input "Amount" at bounding box center [577, 321] width 281 height 48
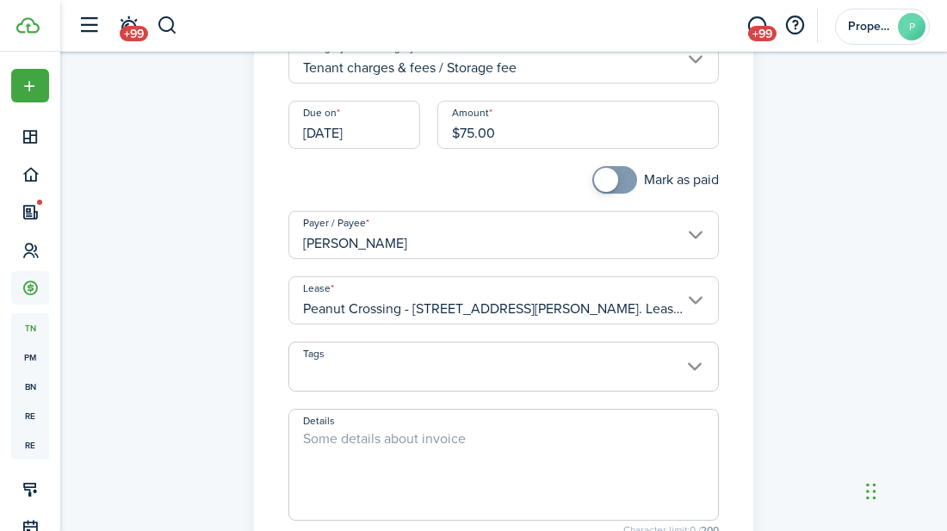
scroll to position [192, 0]
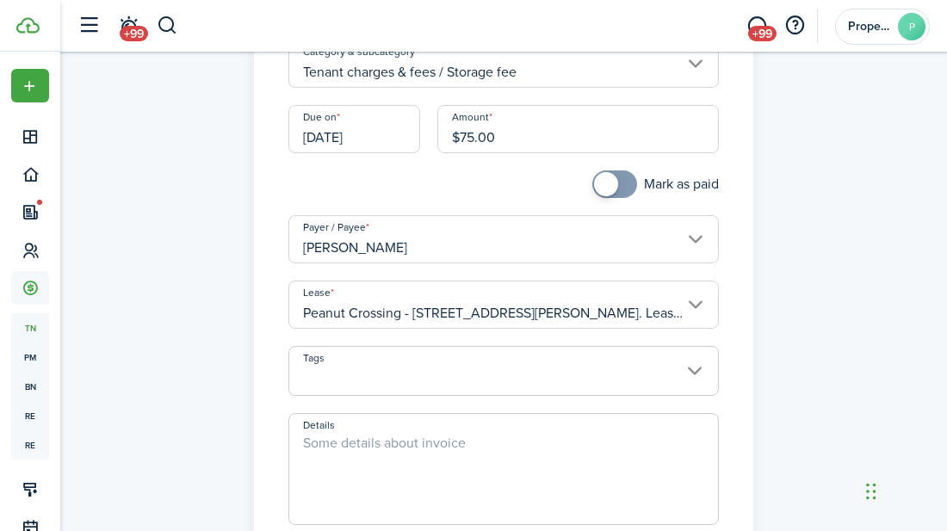
click at [318, 139] on input "[DATE]" at bounding box center [354, 129] width 133 height 48
type input "$75.00"
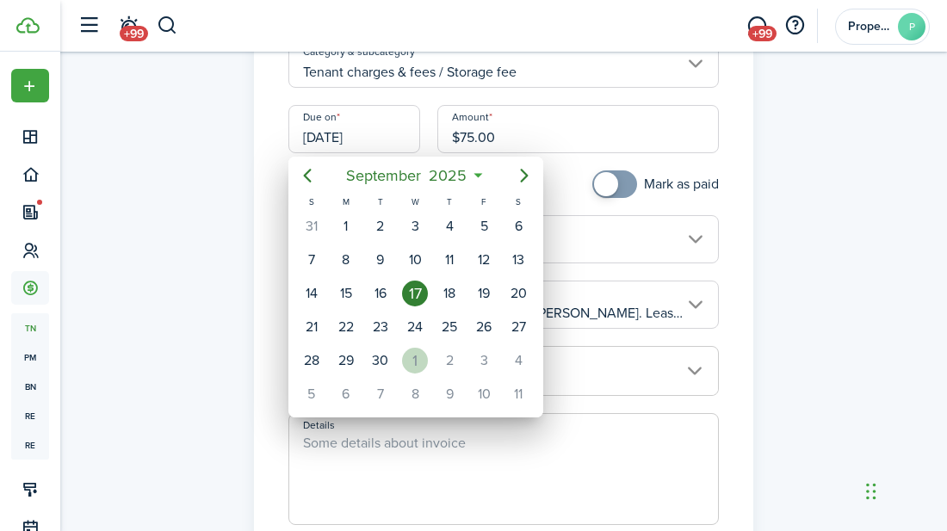
click at [423, 367] on div "1" at bounding box center [415, 361] width 26 height 26
type input "[DATE]"
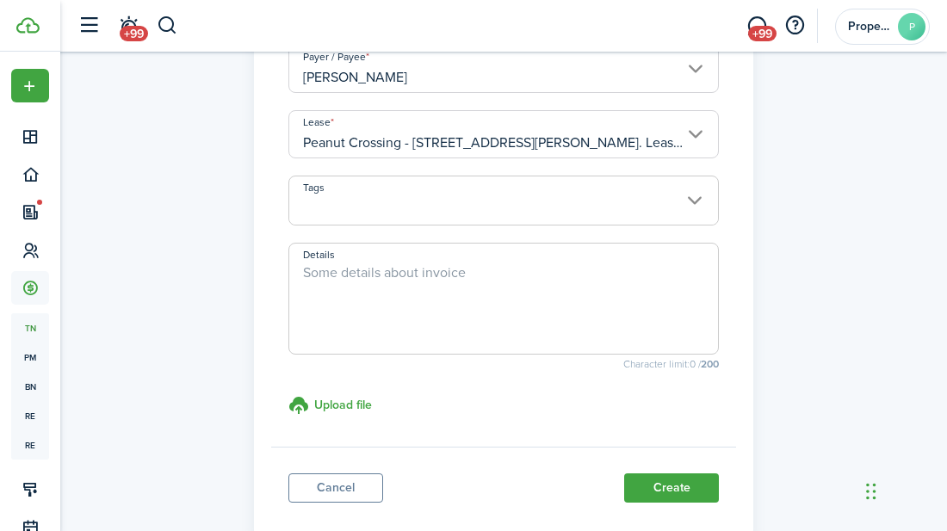
scroll to position [360, 0]
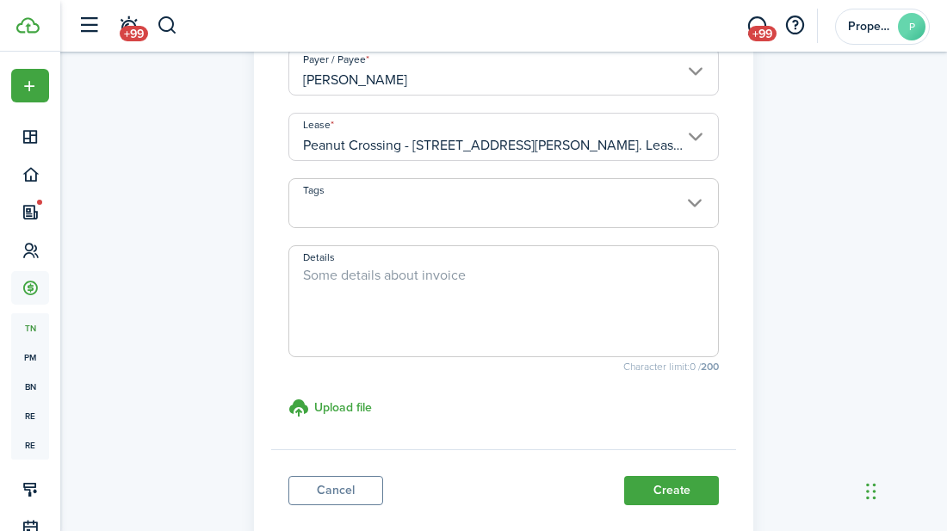
click at [429, 279] on textarea "Details" at bounding box center [503, 306] width 429 height 83
type textarea "Storage Unit I"
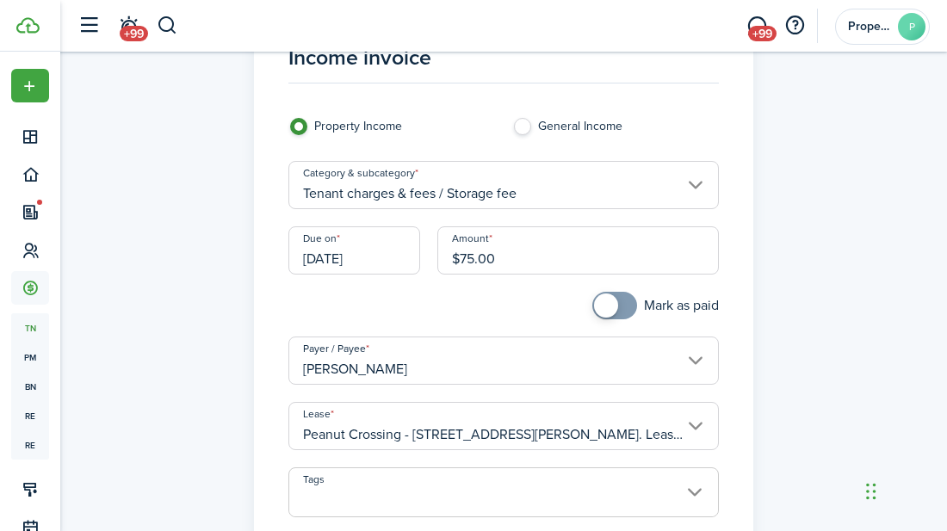
scroll to position [68, 0]
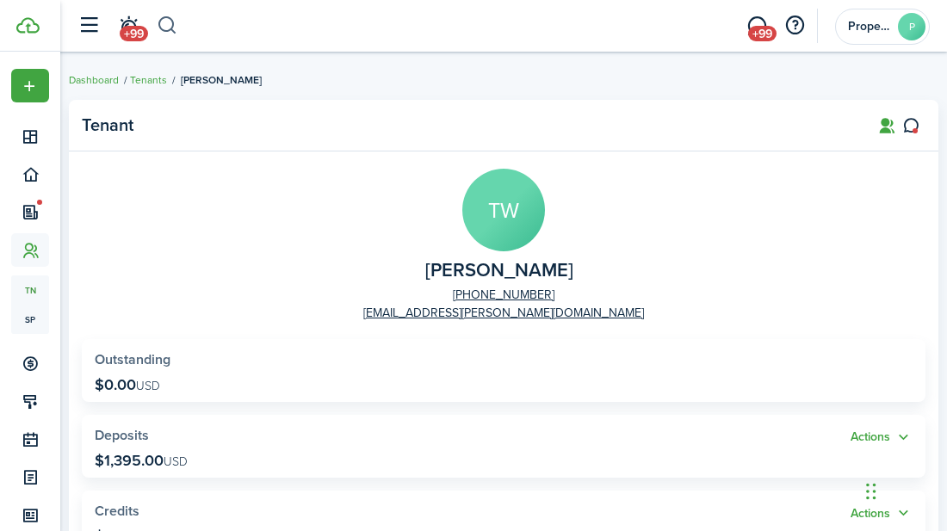
click at [165, 23] on button "button" at bounding box center [168, 25] width 22 height 29
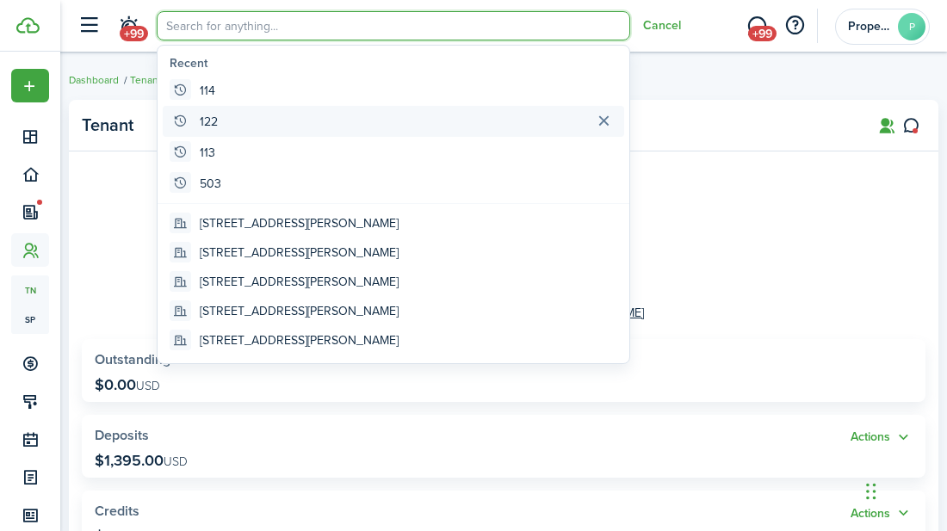
click at [212, 120] on global-search-item-title "122" at bounding box center [209, 122] width 18 height 18
type input "122"
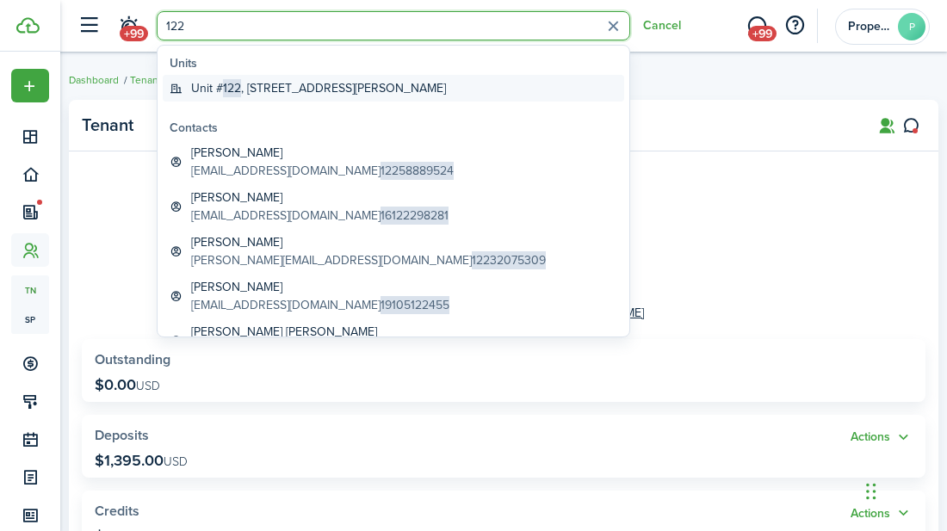
click at [218, 96] on global-search-item-title "[STREET_ADDRESS][PERSON_NAME]" at bounding box center [318, 88] width 255 height 18
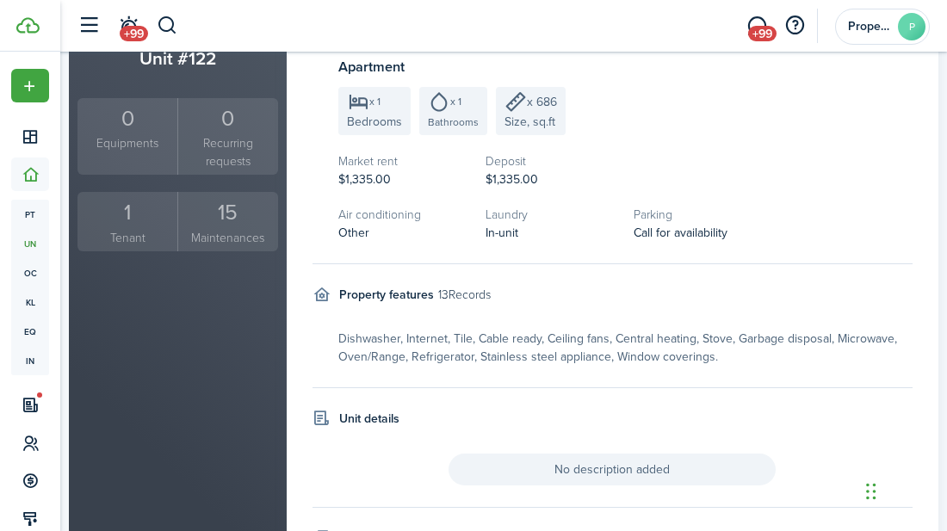
scroll to position [341, 0]
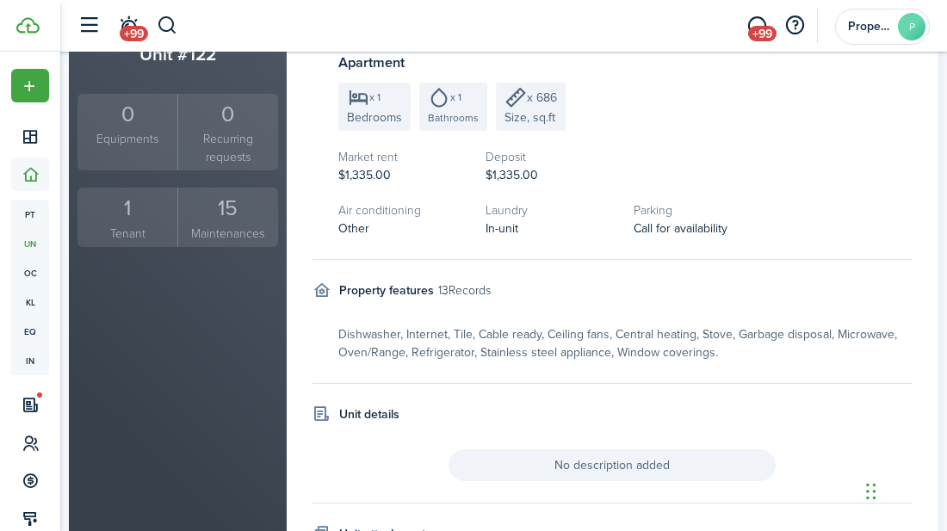
click at [119, 209] on div "1" at bounding box center [127, 208] width 91 height 33
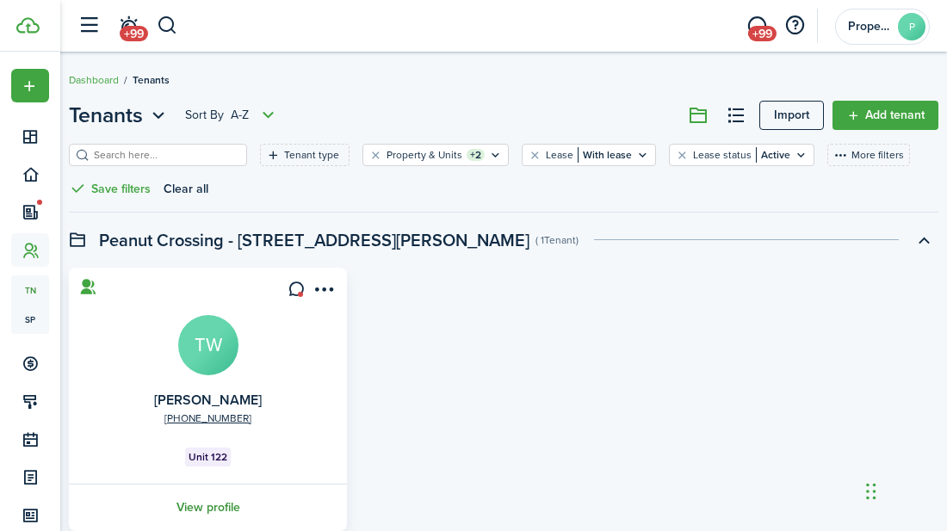
click at [207, 511] on link "View profile" at bounding box center [207, 507] width 283 height 47
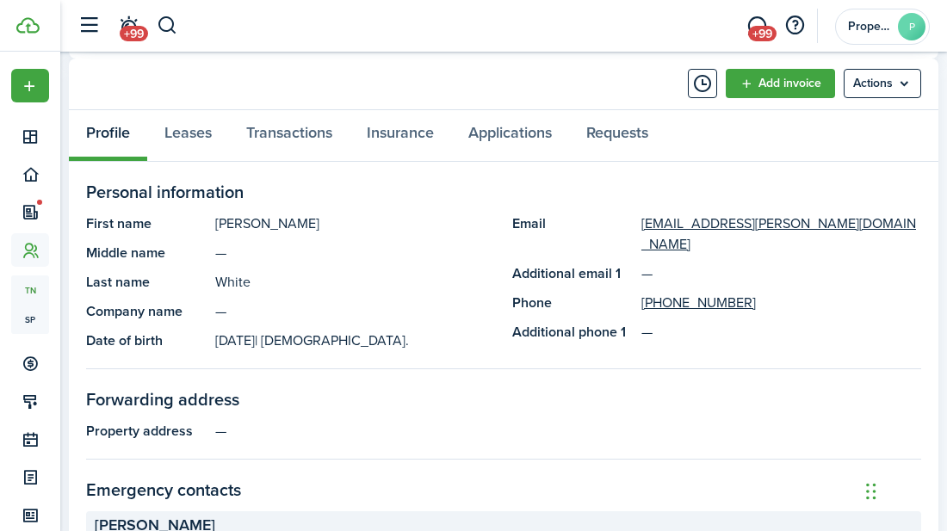
scroll to position [837, 0]
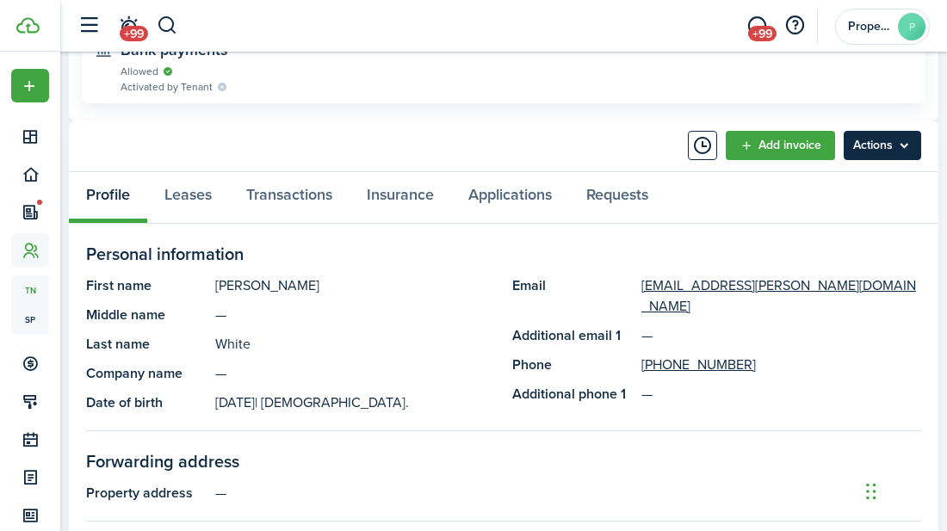
click at [904, 149] on menu-btn "Actions" at bounding box center [881, 145] width 77 height 29
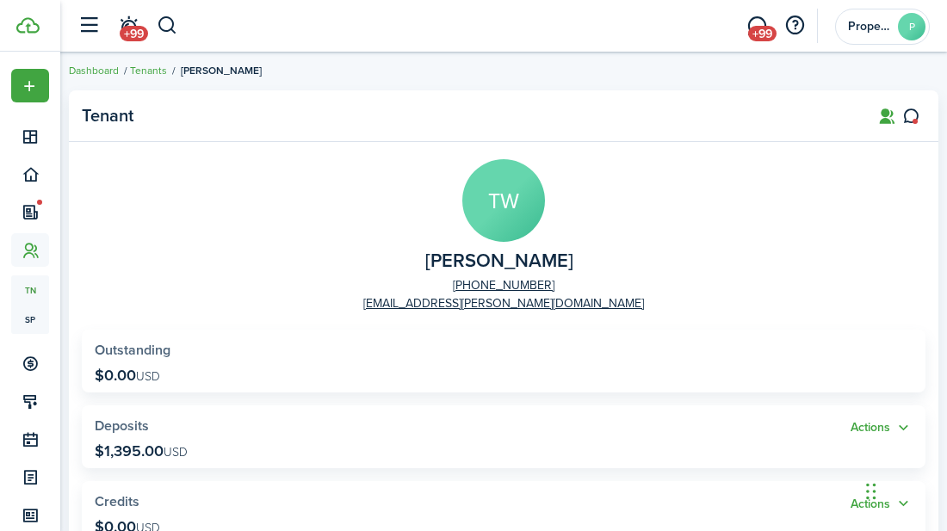
scroll to position [0, 0]
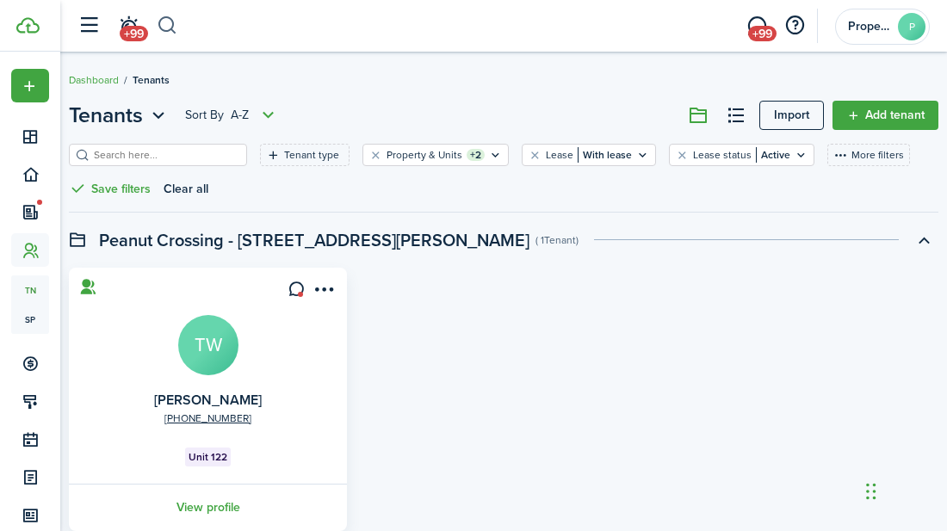
click at [161, 26] on button "button" at bounding box center [168, 25] width 22 height 29
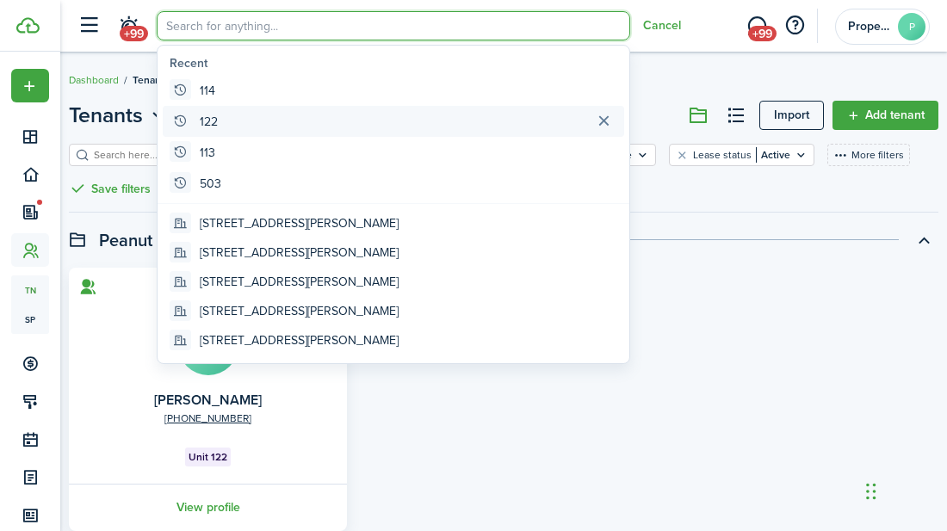
click at [207, 126] on global-search-item-title "122" at bounding box center [209, 122] width 18 height 18
type input "122"
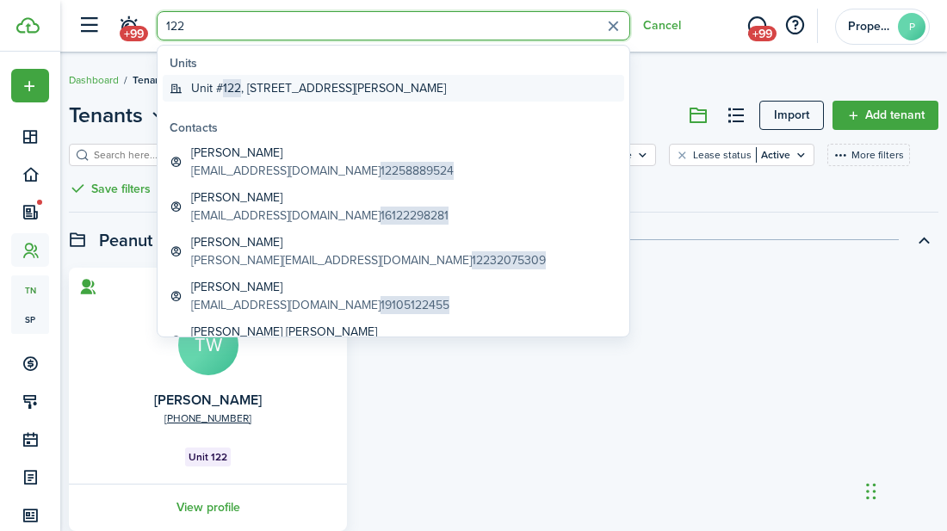
click at [230, 95] on span "122" at bounding box center [232, 88] width 18 height 18
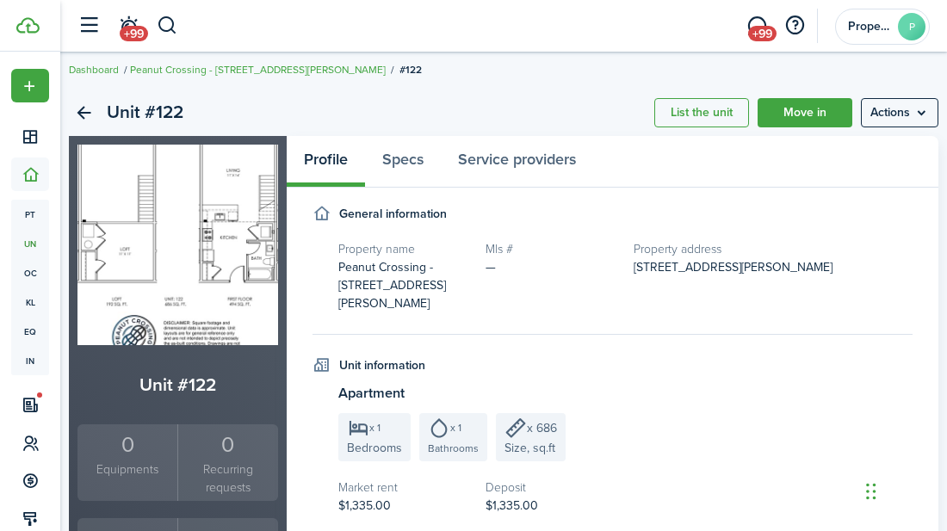
scroll to position [26, 0]
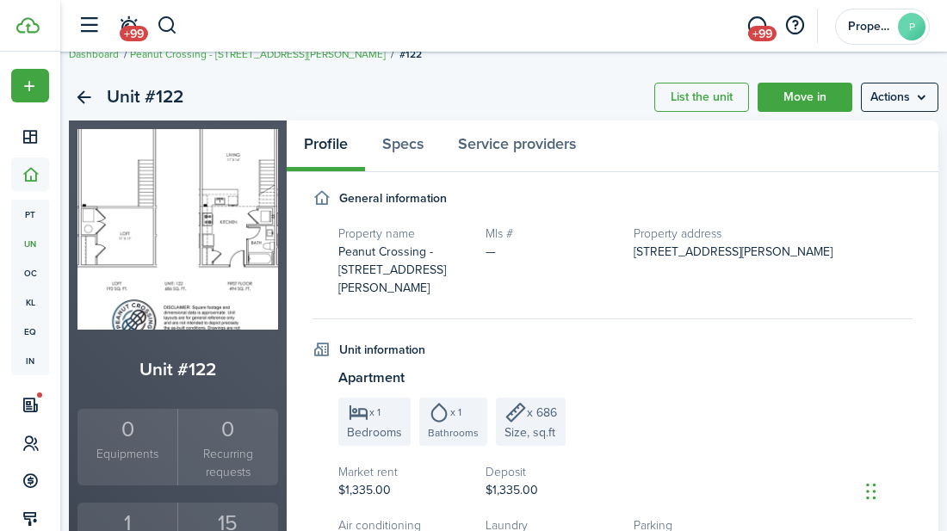
click at [130, 519] on div "1" at bounding box center [127, 523] width 91 height 33
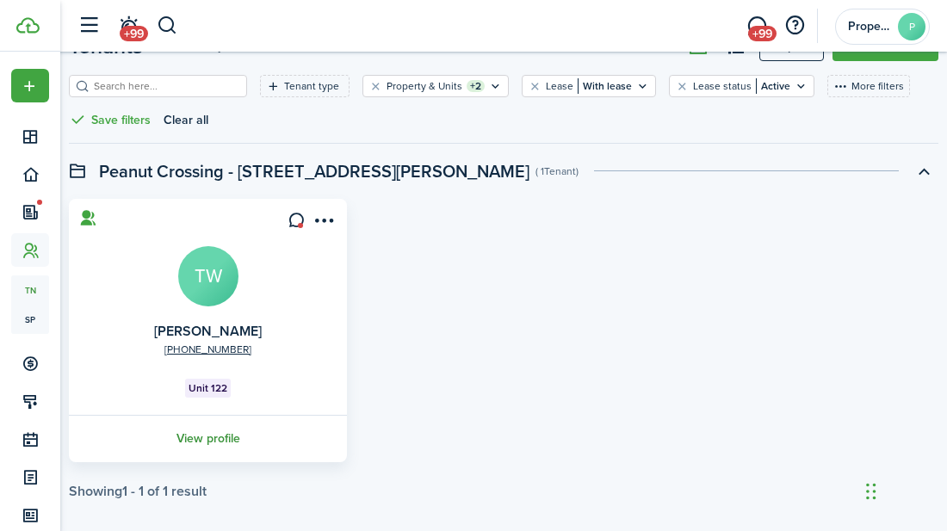
scroll to position [76, 0]
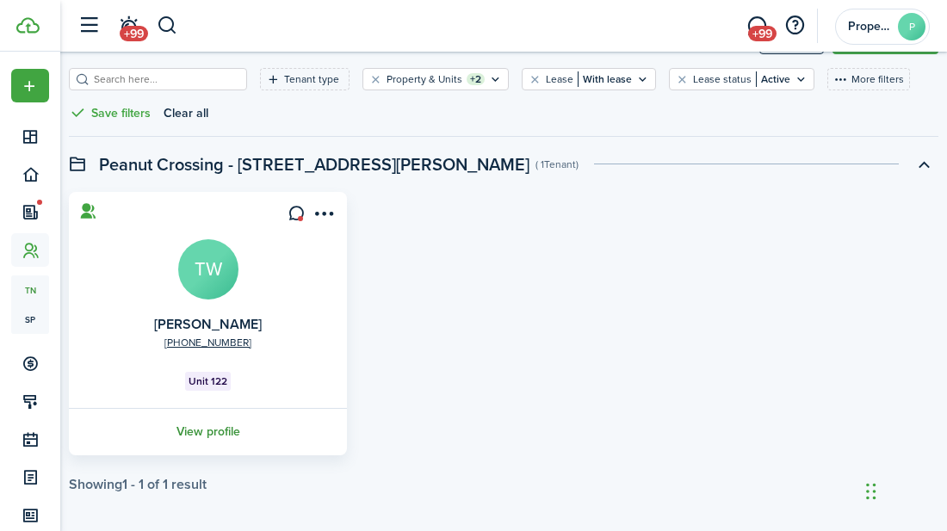
click at [238, 429] on link "View profile" at bounding box center [207, 431] width 283 height 47
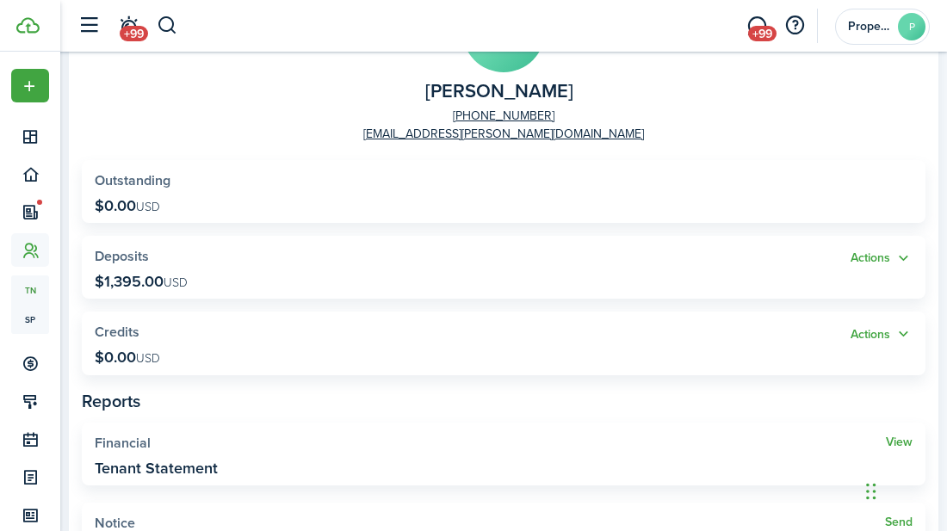
scroll to position [237, 0]
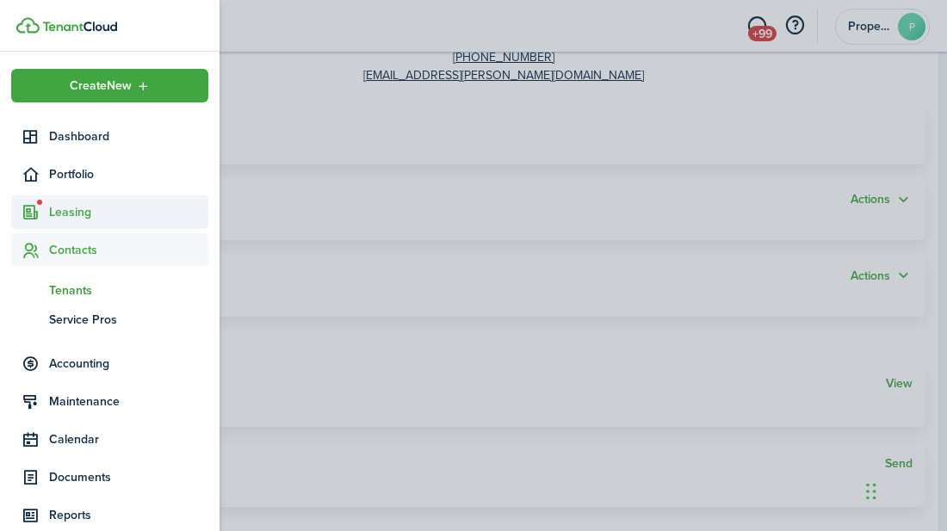
click at [72, 213] on span "Leasing" at bounding box center [128, 212] width 159 height 18
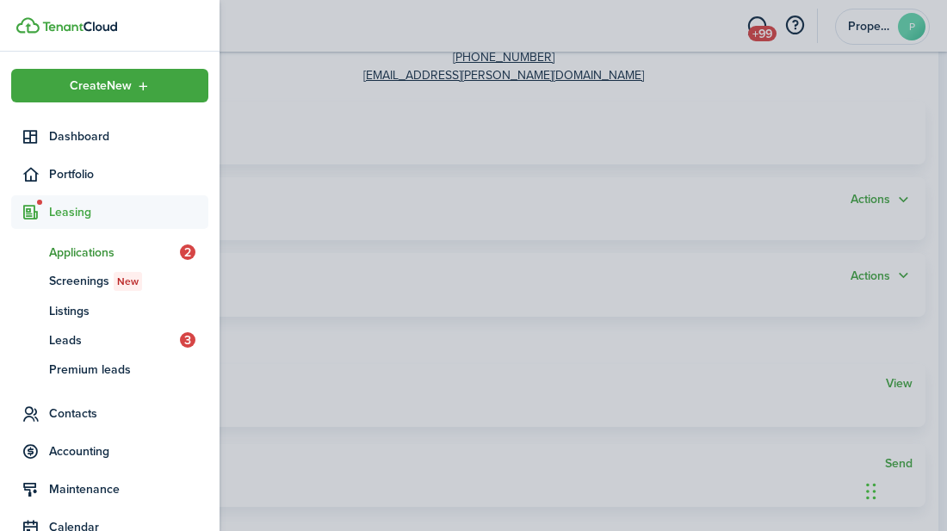
click at [64, 261] on span "Applications" at bounding box center [114, 253] width 131 height 18
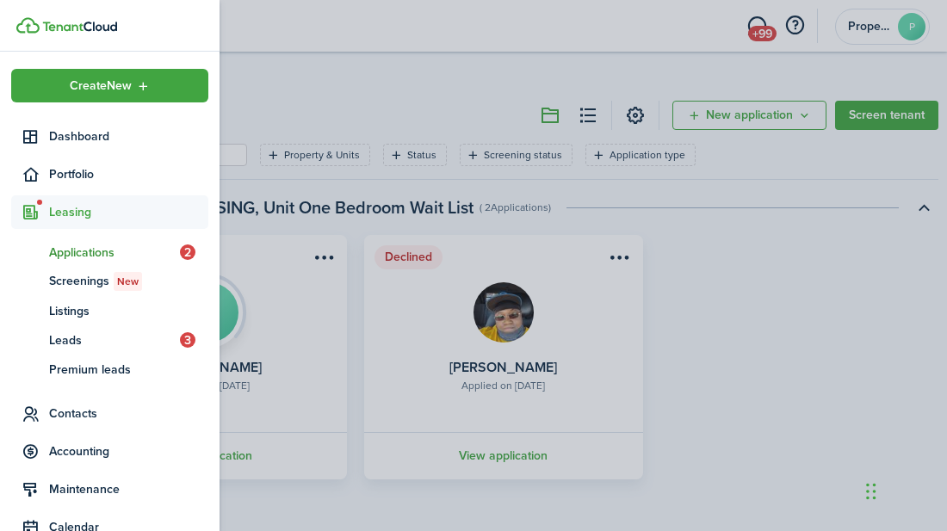
click at [83, 215] on span "Leasing" at bounding box center [128, 212] width 159 height 18
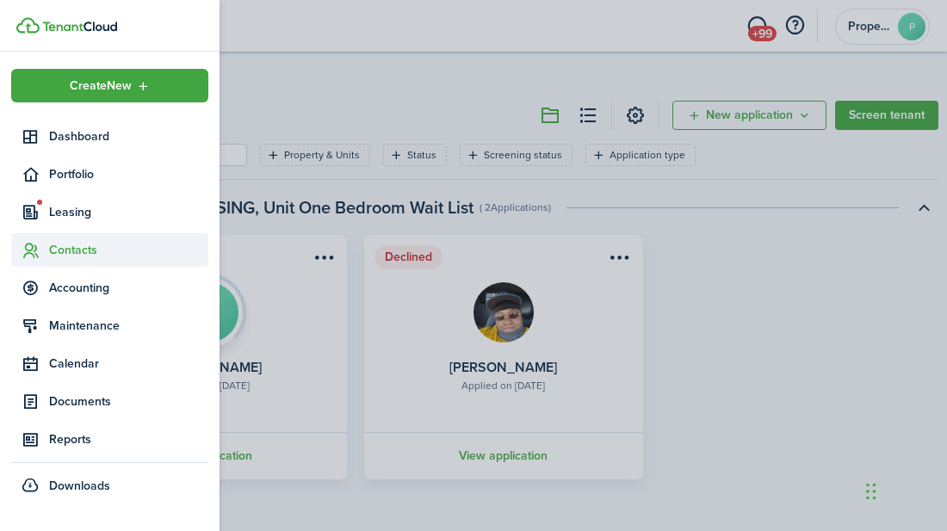
click at [74, 251] on span "Contacts" at bounding box center [128, 250] width 159 height 18
